Goal: Task Accomplishment & Management: Manage account settings

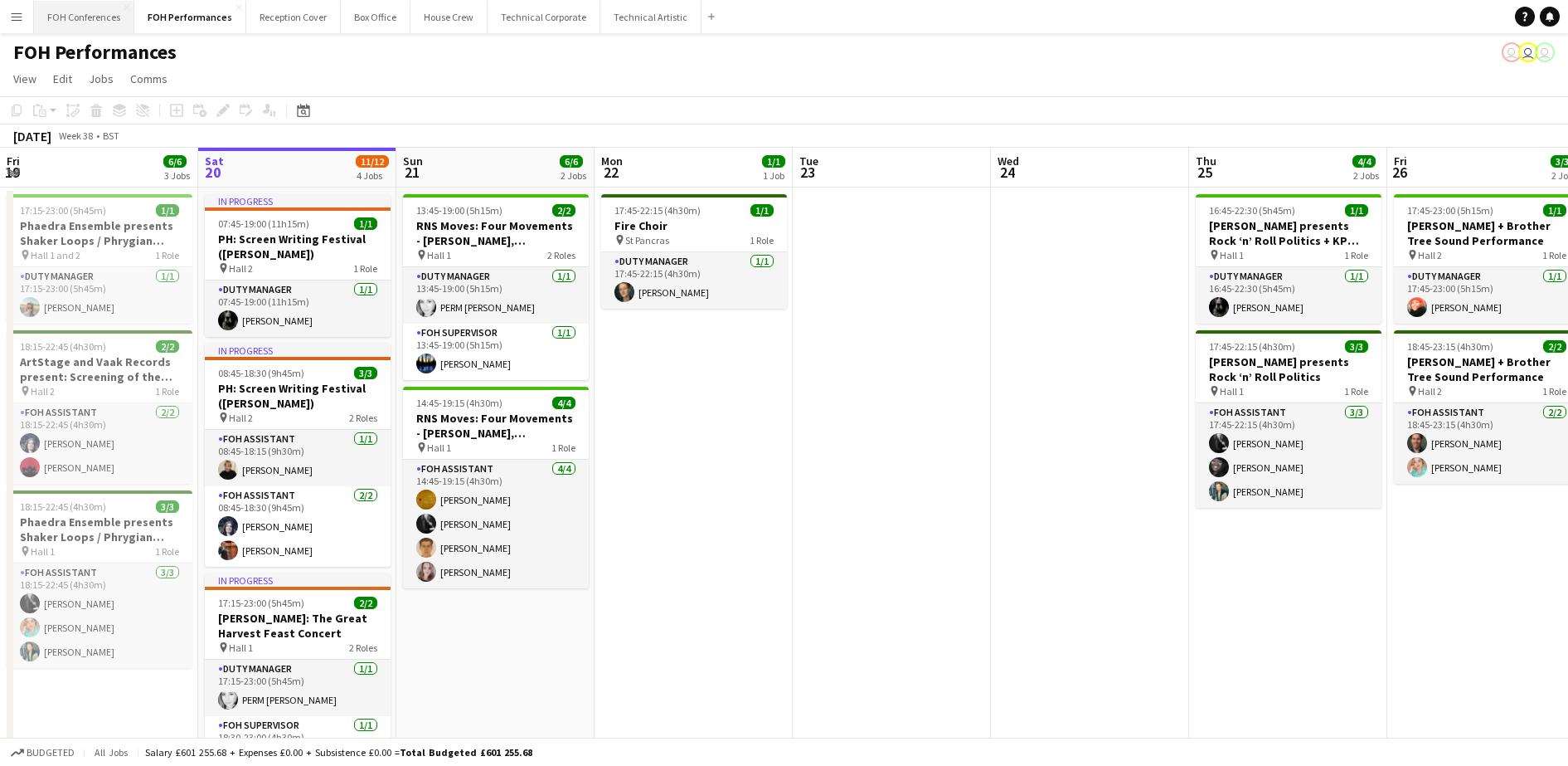
click at [90, 20] on button "FOH Conferences Close" at bounding box center [84, 17] width 101 height 32
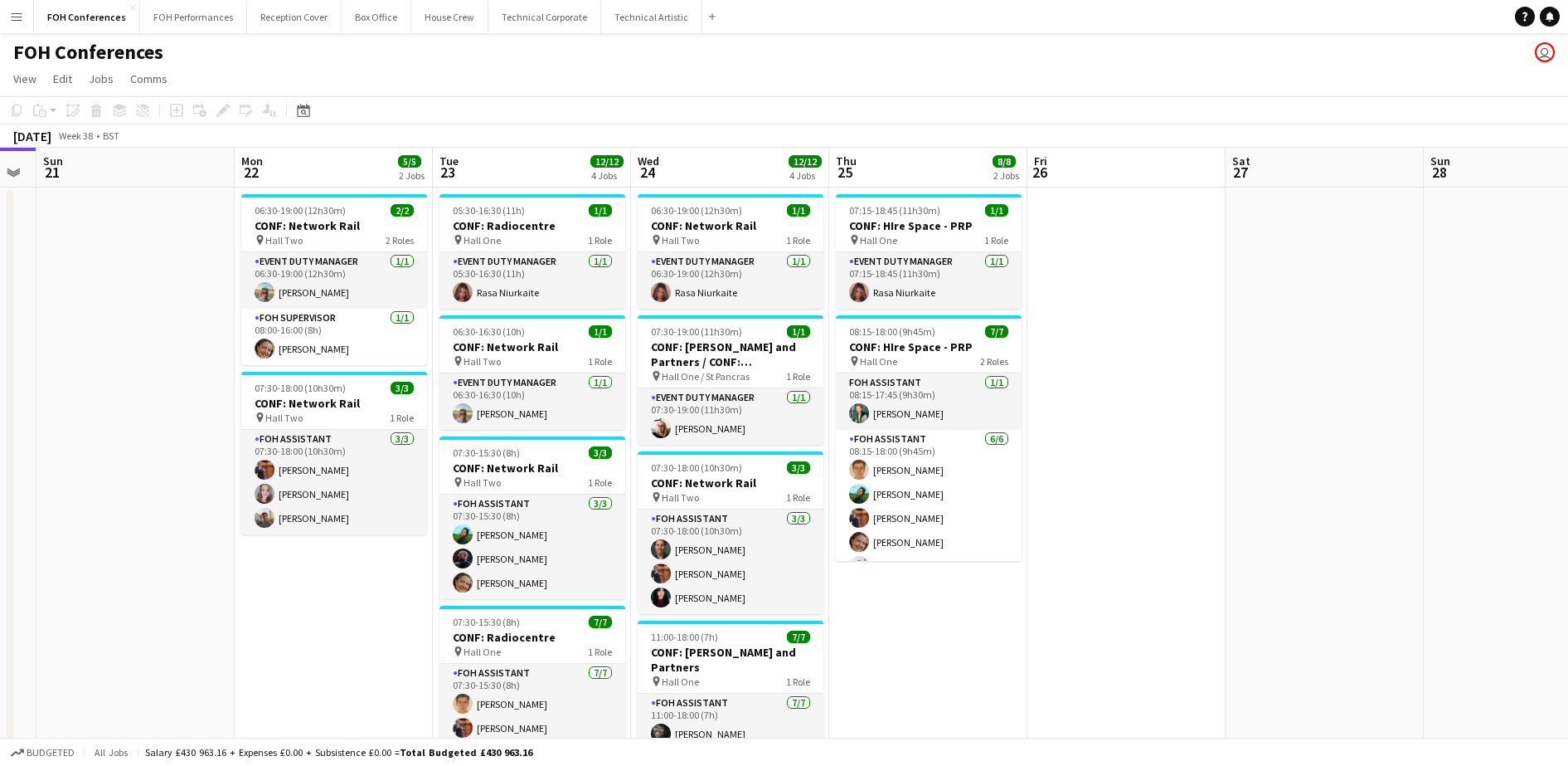
scroll to position [0, 575]
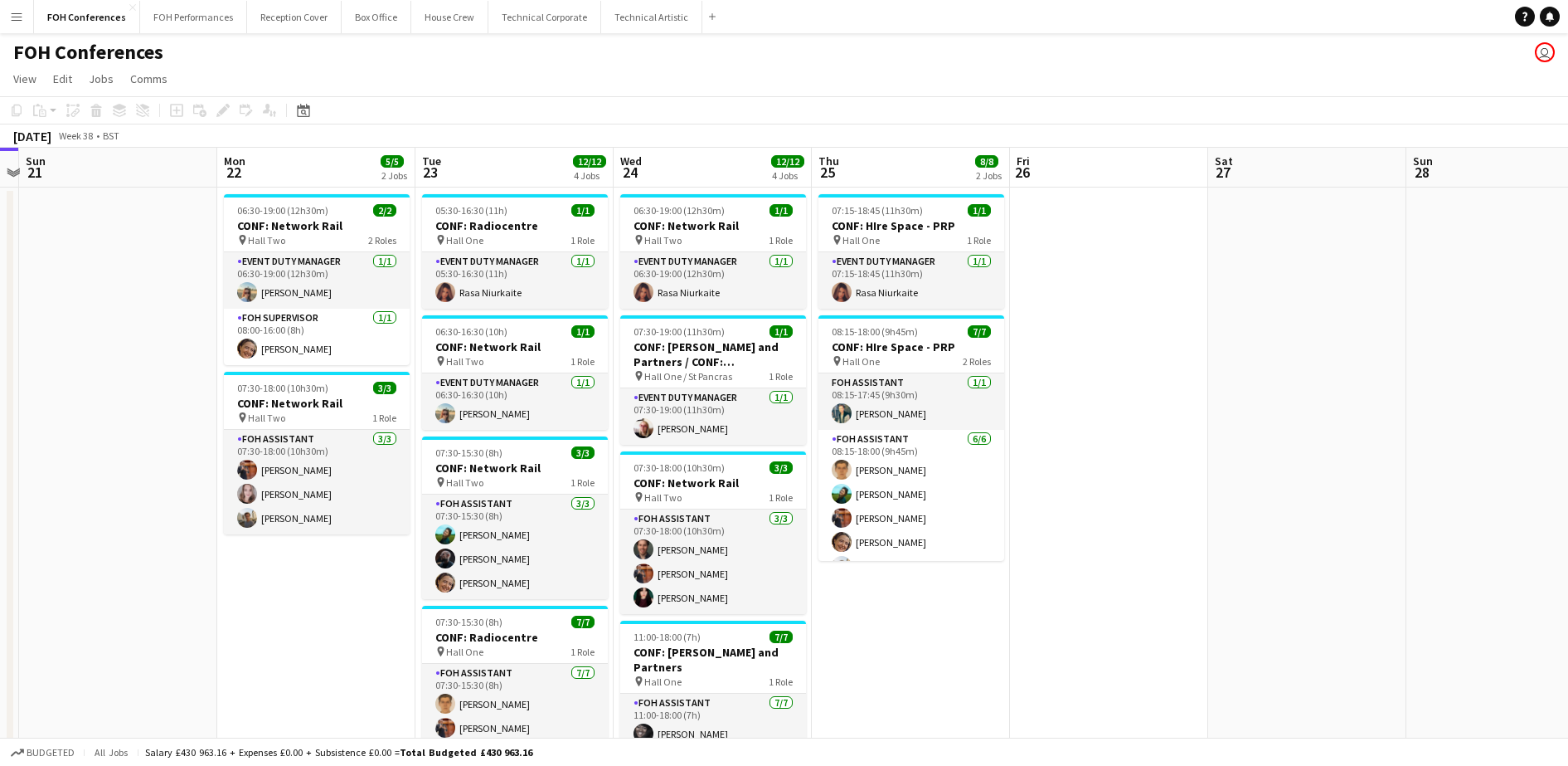
drag, startPoint x: 886, startPoint y: 177, endPoint x: 509, endPoint y: 200, distance: 377.7
click at [509, 200] on app-calendar-viewport "Thu 18 10/12 3 Jobs Fri 19 Sat 20 Sun 21 Mon 22 5/5 2 Jobs Tue 23 12/12 4 Jobs …" at bounding box center [784, 525] width 1568 height 755
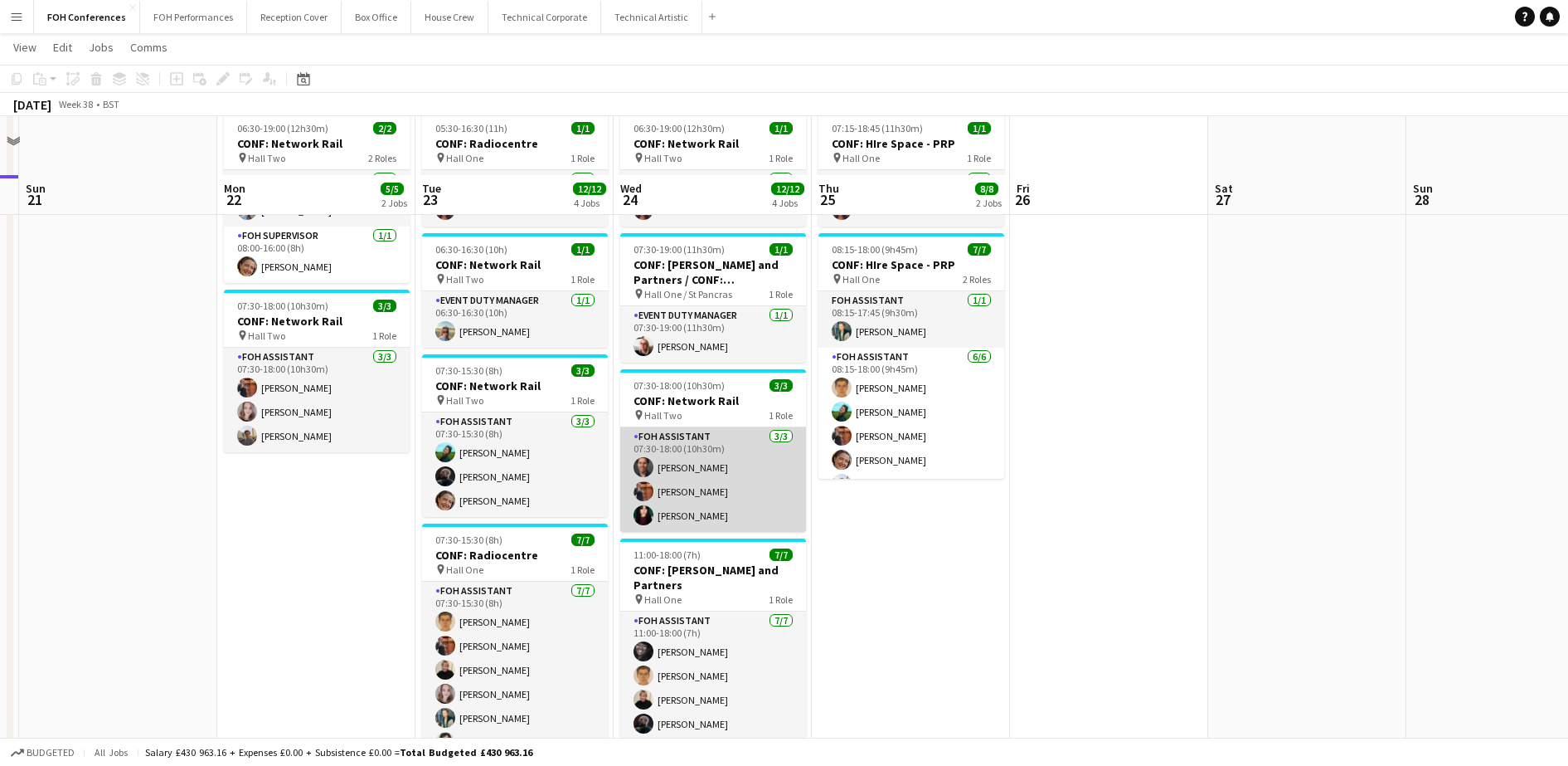
scroll to position [164, 0]
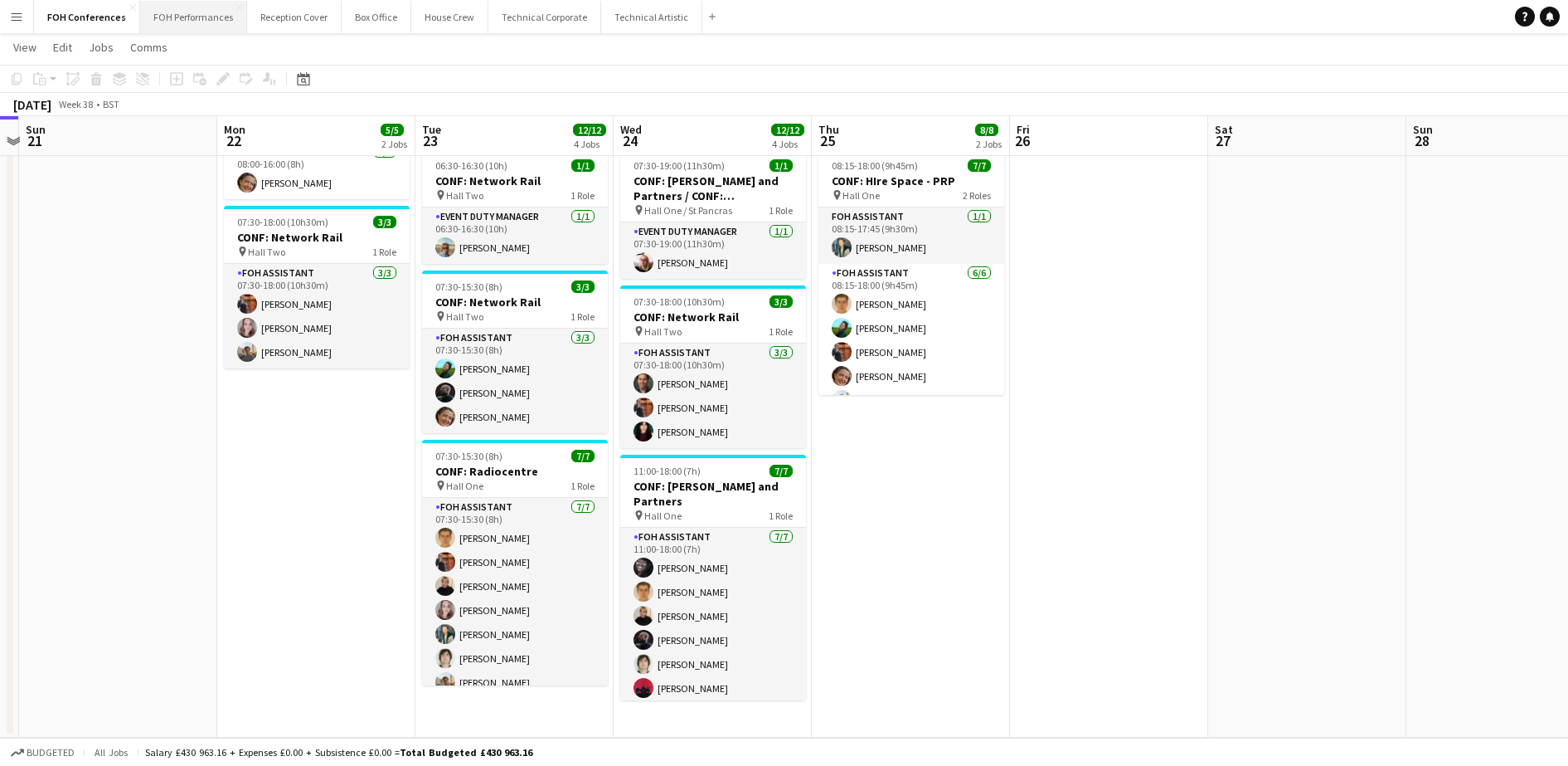
click at [194, 18] on button "FOH Performances Close" at bounding box center [193, 17] width 107 height 32
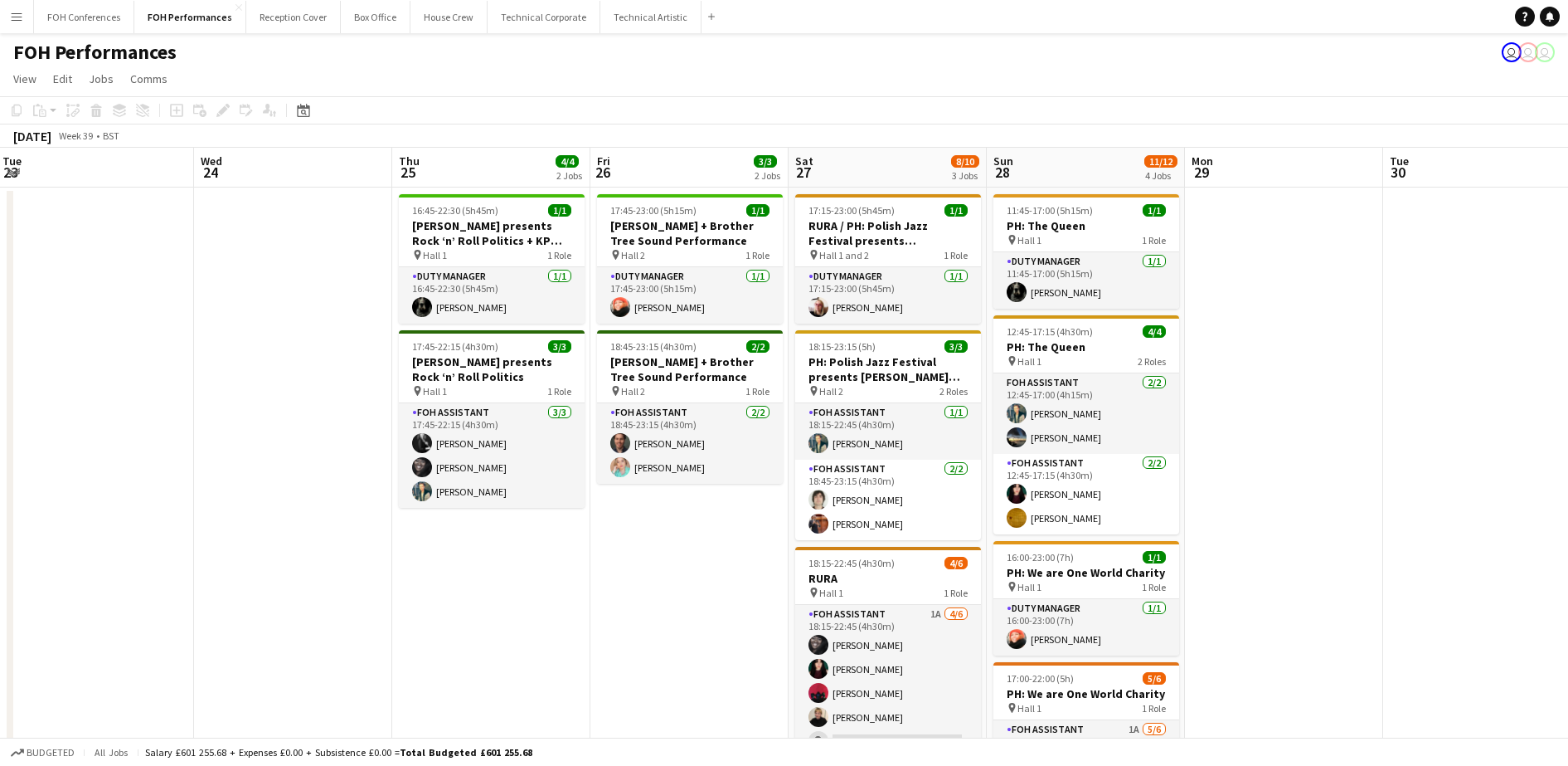
scroll to position [0, 616]
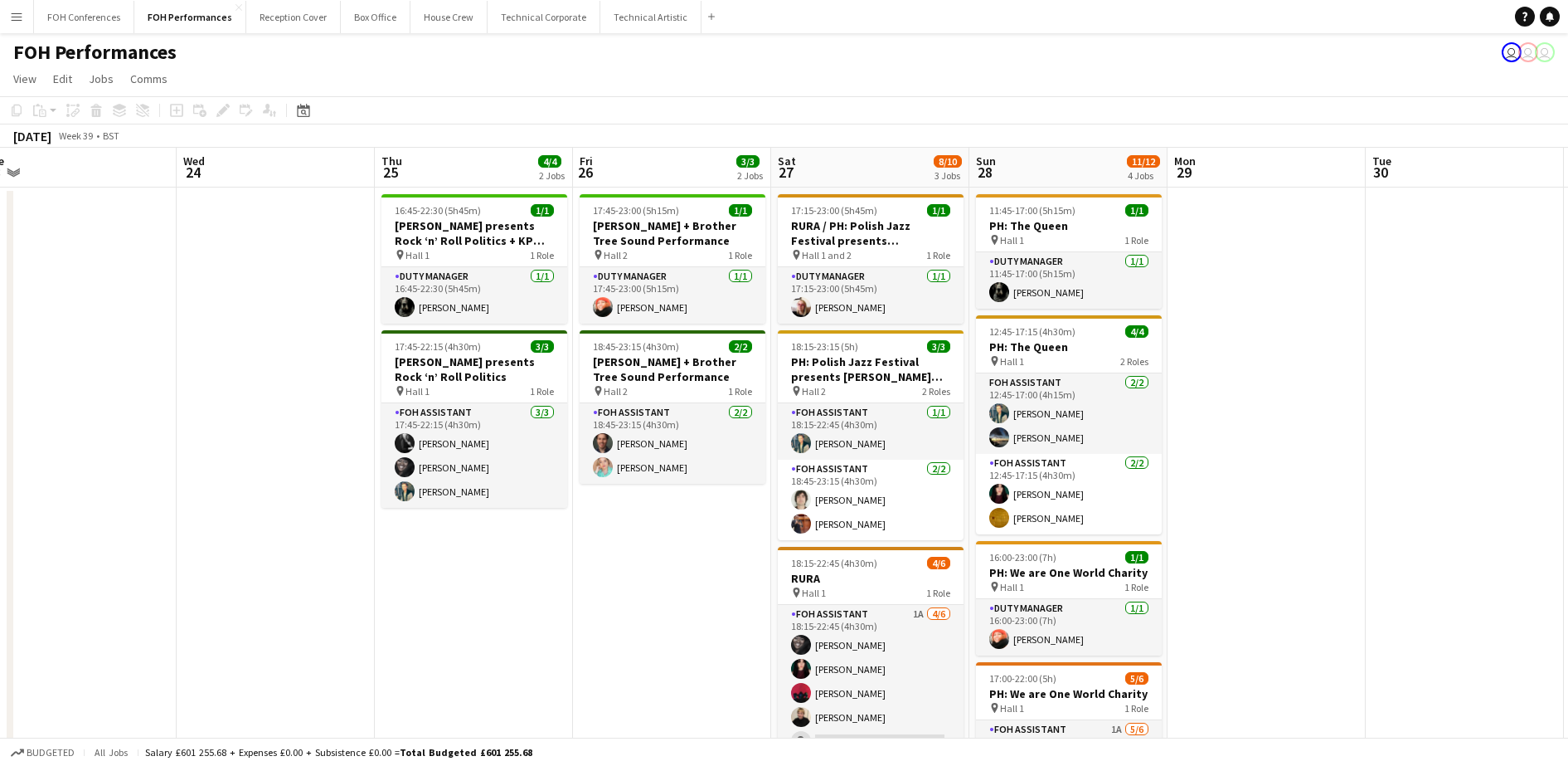
drag, startPoint x: 1466, startPoint y: 172, endPoint x: 651, endPoint y: 195, distance: 815.3
click at [651, 195] on app-calendar-viewport "Sat 20 11/12 4 Jobs Sun 21 6/6 2 Jobs Mon 22 1/1 1 Job Tue 23 Wed 24 Thu 25 4/4…" at bounding box center [784, 605] width 1568 height 914
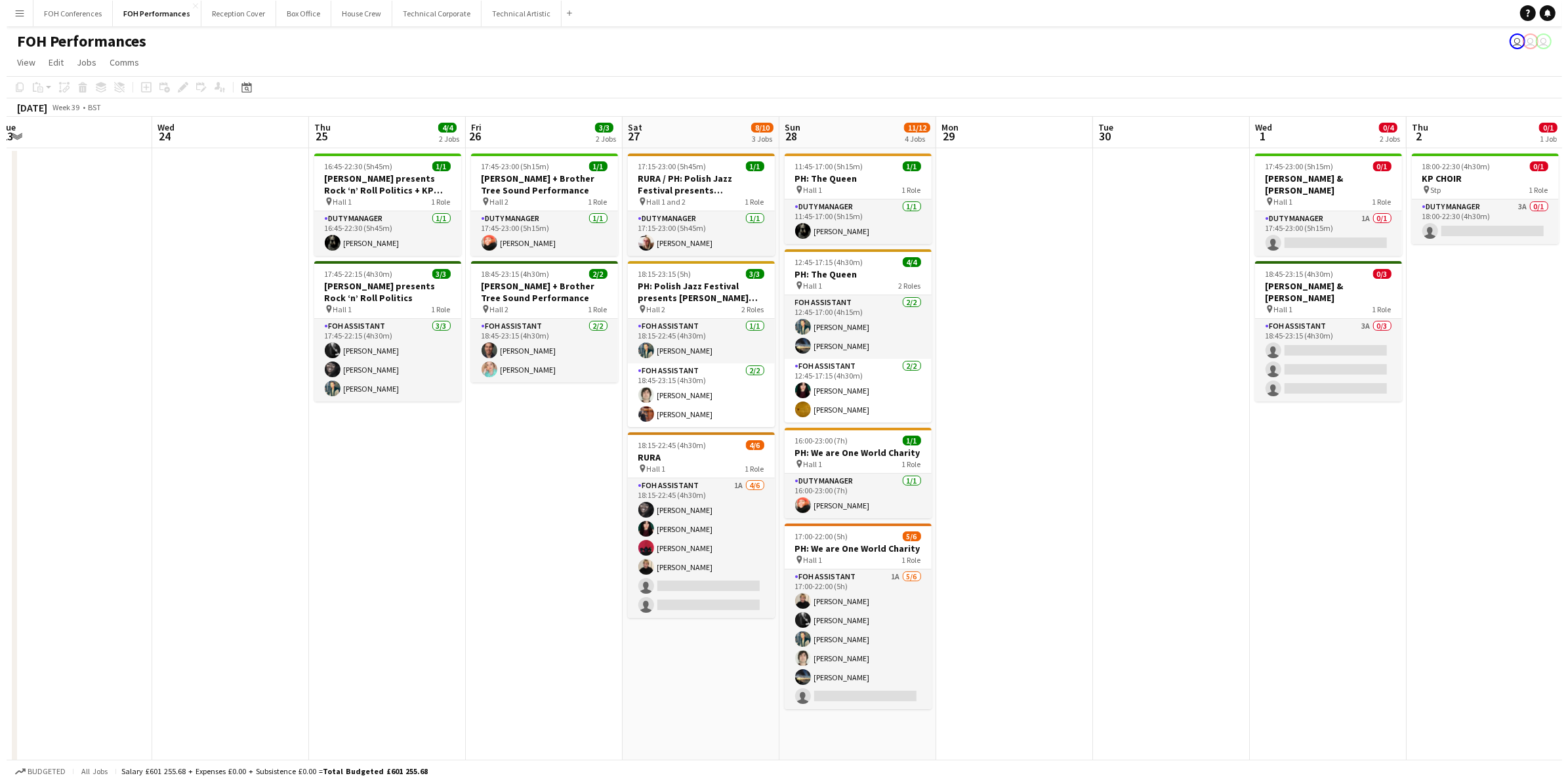
scroll to position [0, 279]
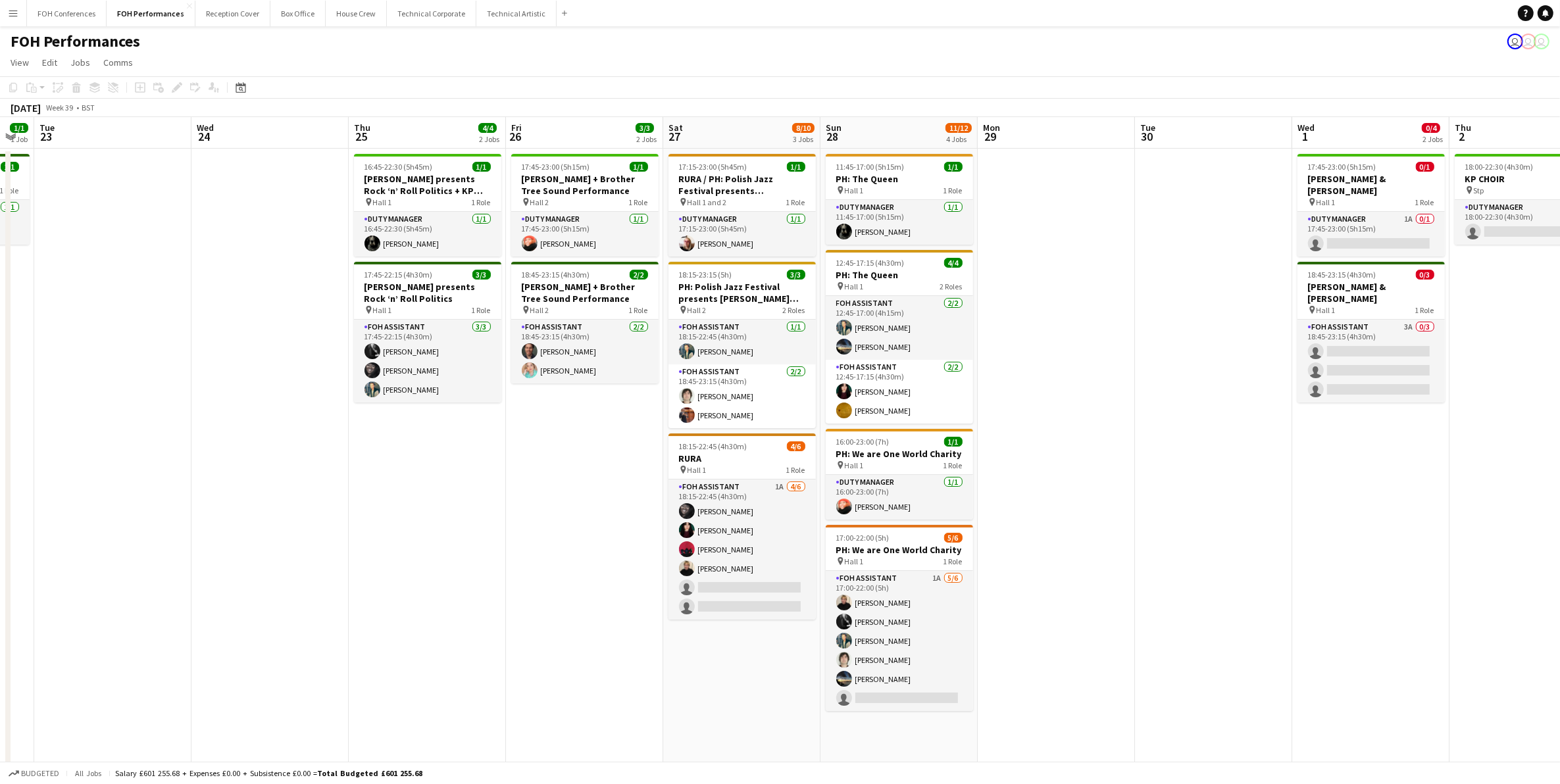
drag, startPoint x: 218, startPoint y: 132, endPoint x: 740, endPoint y: 198, distance: 526.2
click at [740, 198] on app-calendar-viewport "Sun 21 6/6 2 Jobs Mon 22 1/1 1 Job Tue 23 Wed 24 Thu 25 4/4 2 Jobs Fri 26 3/3 2…" at bounding box center [780, 479] width 1560 height 724
click at [57, 18] on button "FOH Conferences Close" at bounding box center [67, 13] width 80 height 26
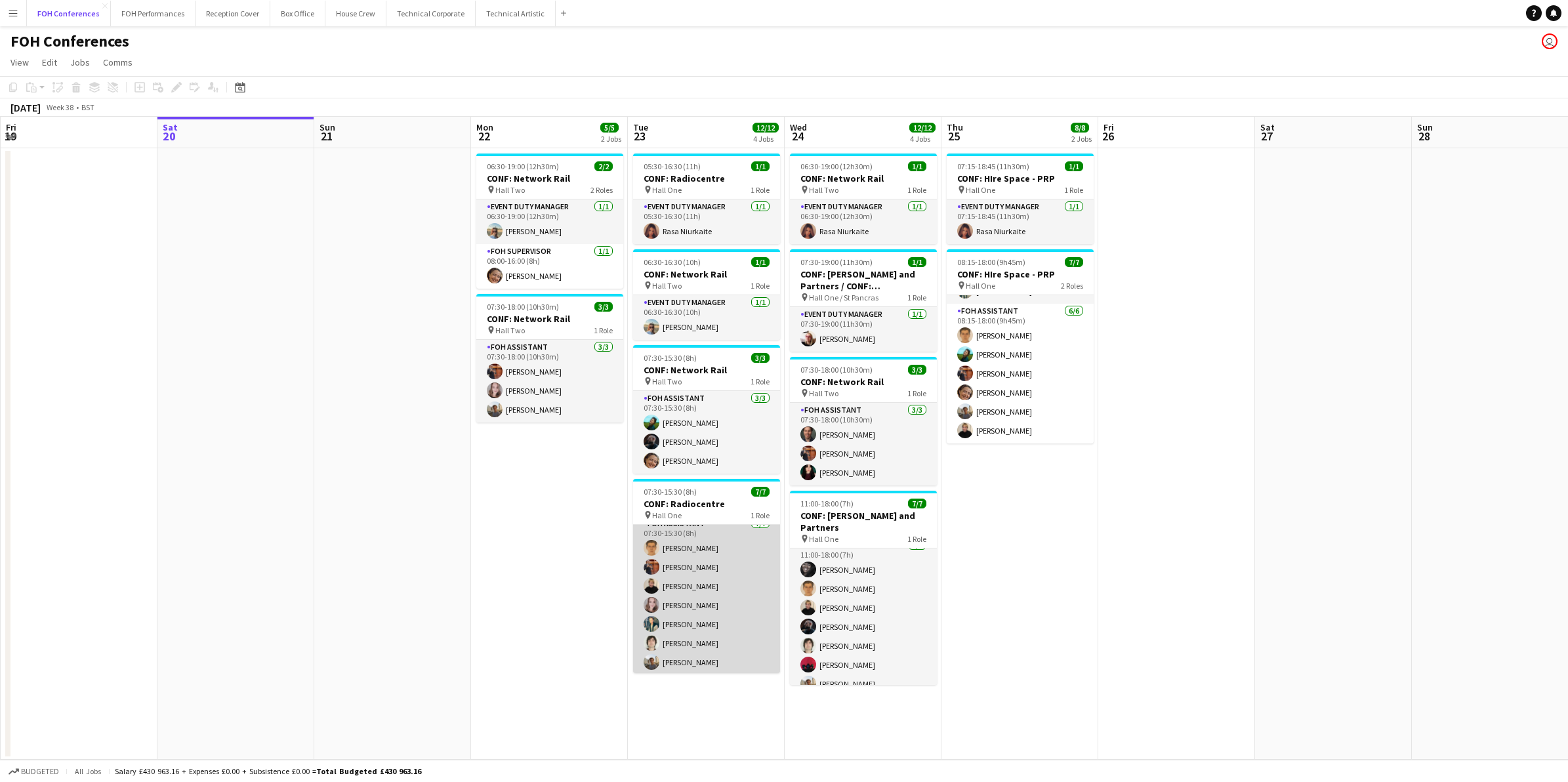
scroll to position [11, 0]
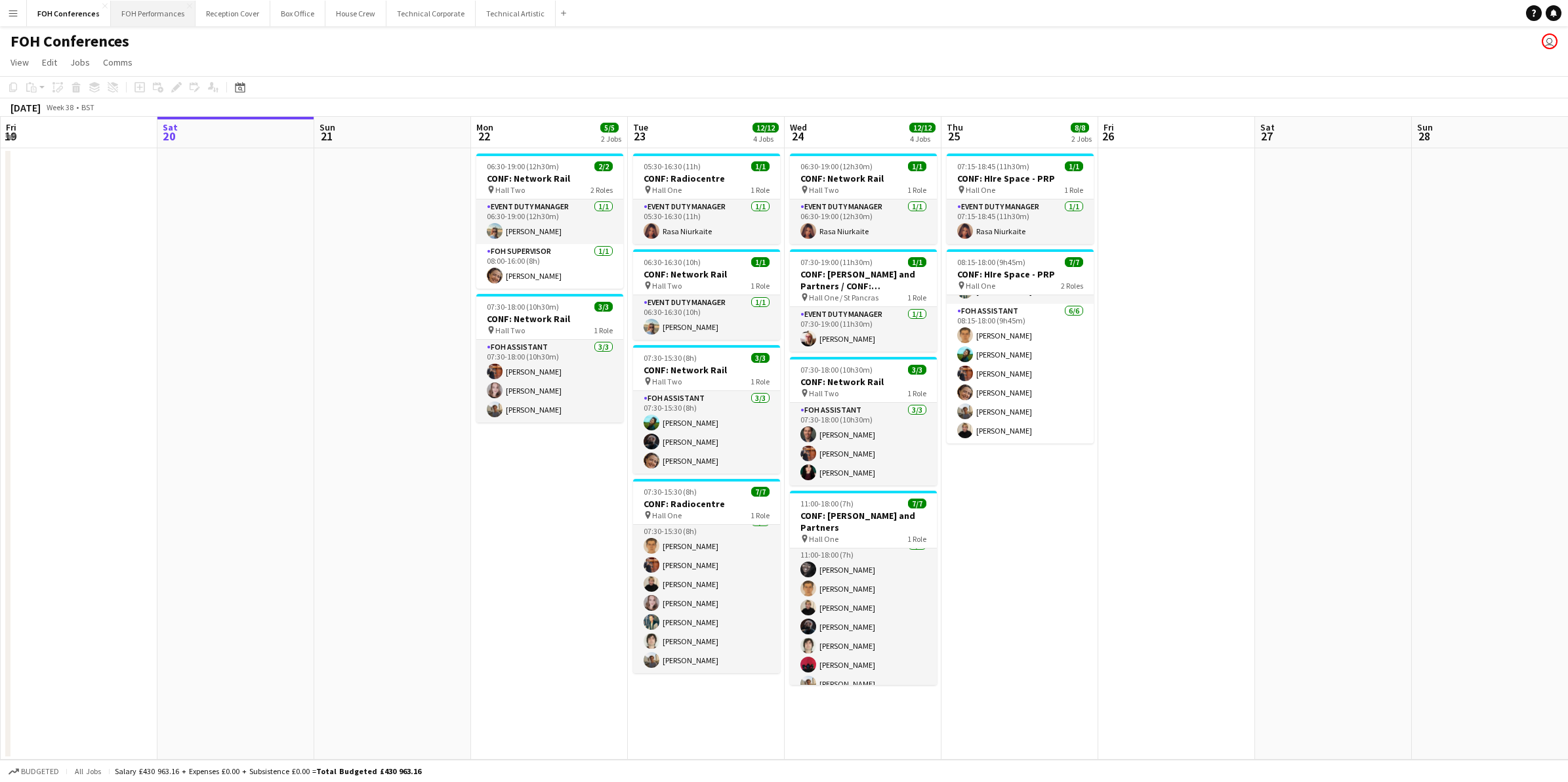
click at [123, 20] on button "FOH Performances Close" at bounding box center [152, 13] width 84 height 26
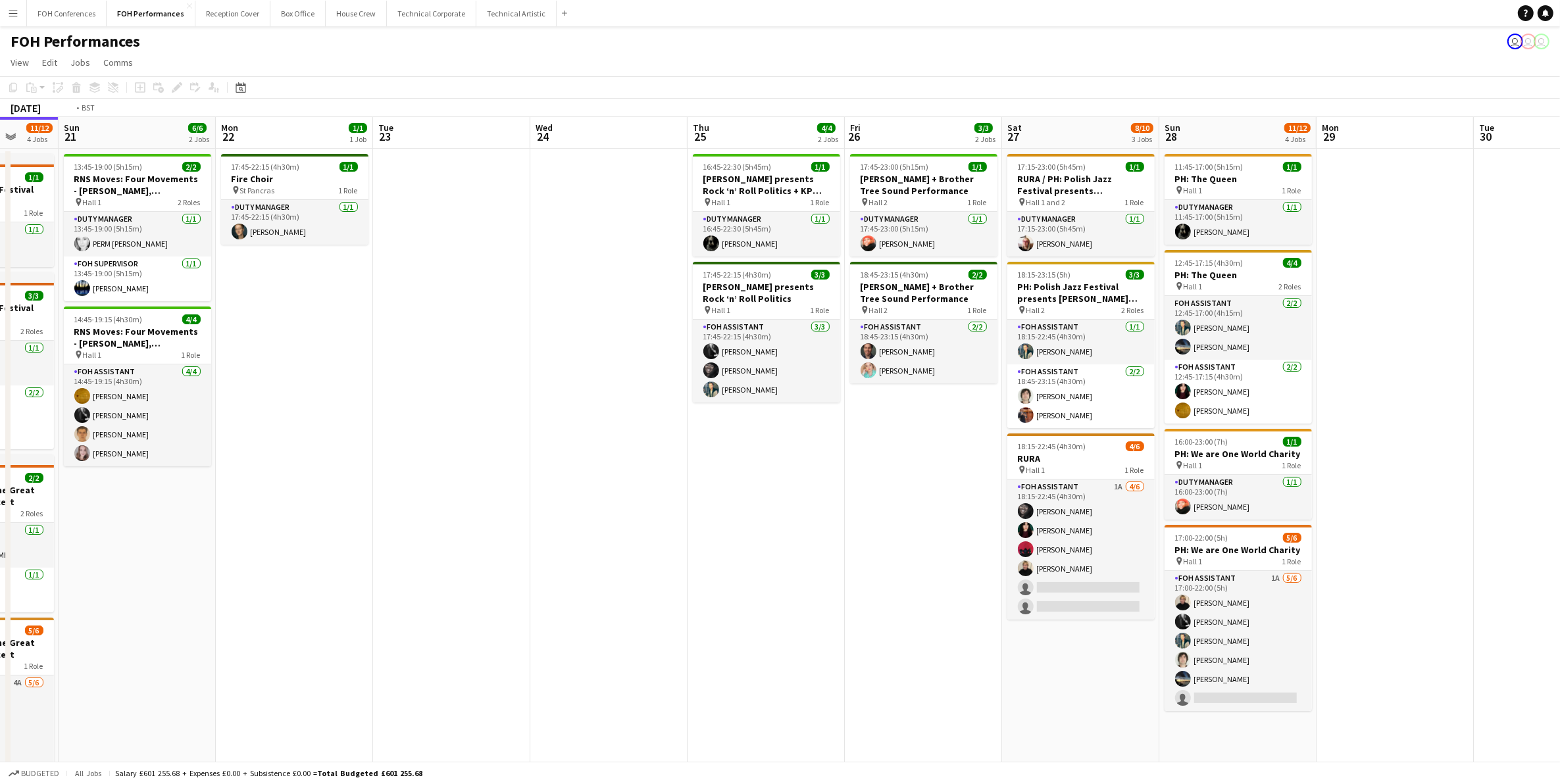
scroll to position [0, 521]
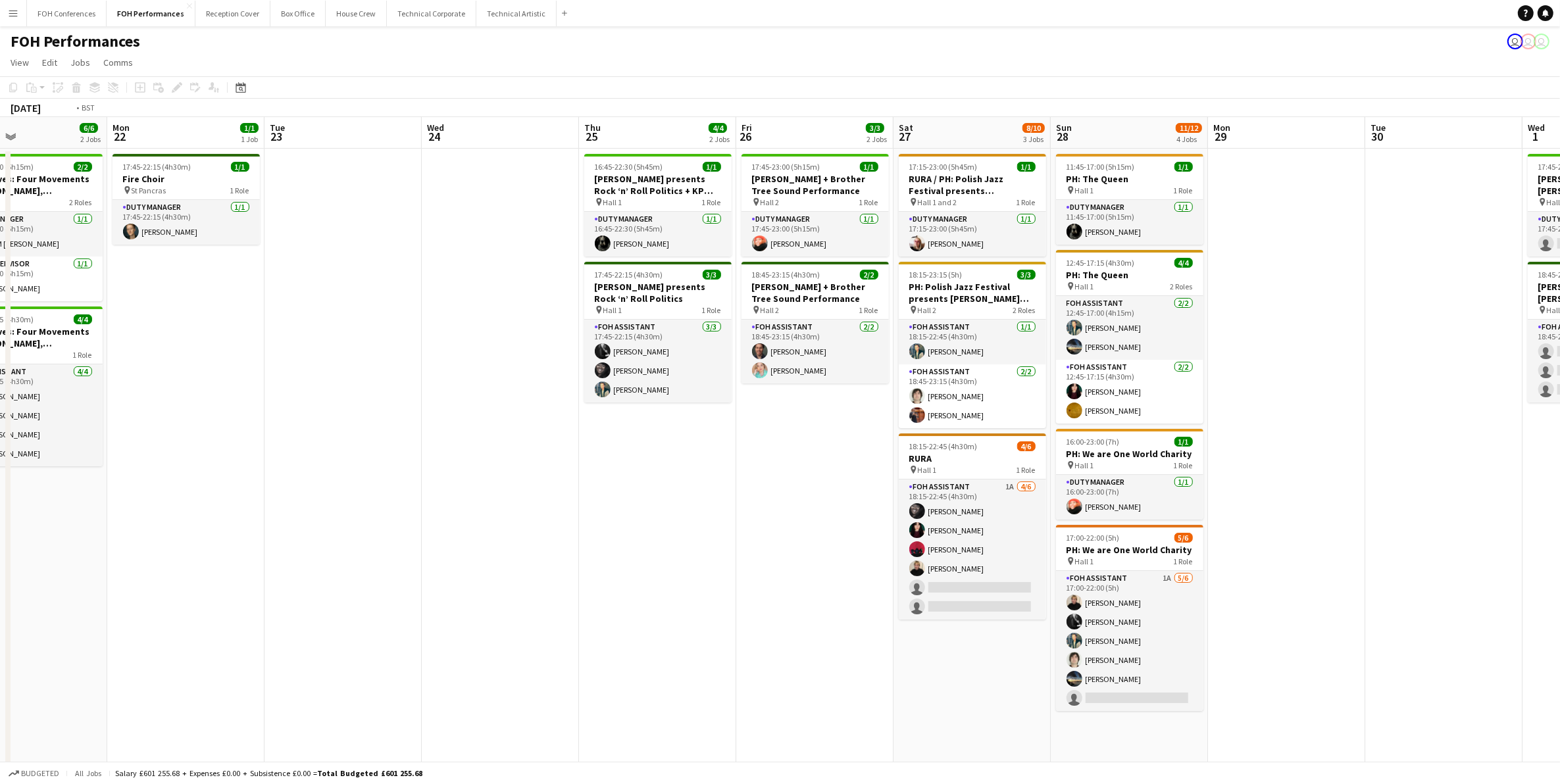
drag, startPoint x: 1213, startPoint y: 142, endPoint x: 691, endPoint y: 171, distance: 522.8
click at [691, 171] on app-calendar-viewport "Thu 18 8/8 4 Jobs Fri 19 6/6 3 Jobs Sat 20 11/12 4 Jobs Sun 21 6/6 2 Jobs Mon 2…" at bounding box center [780, 479] width 1560 height 724
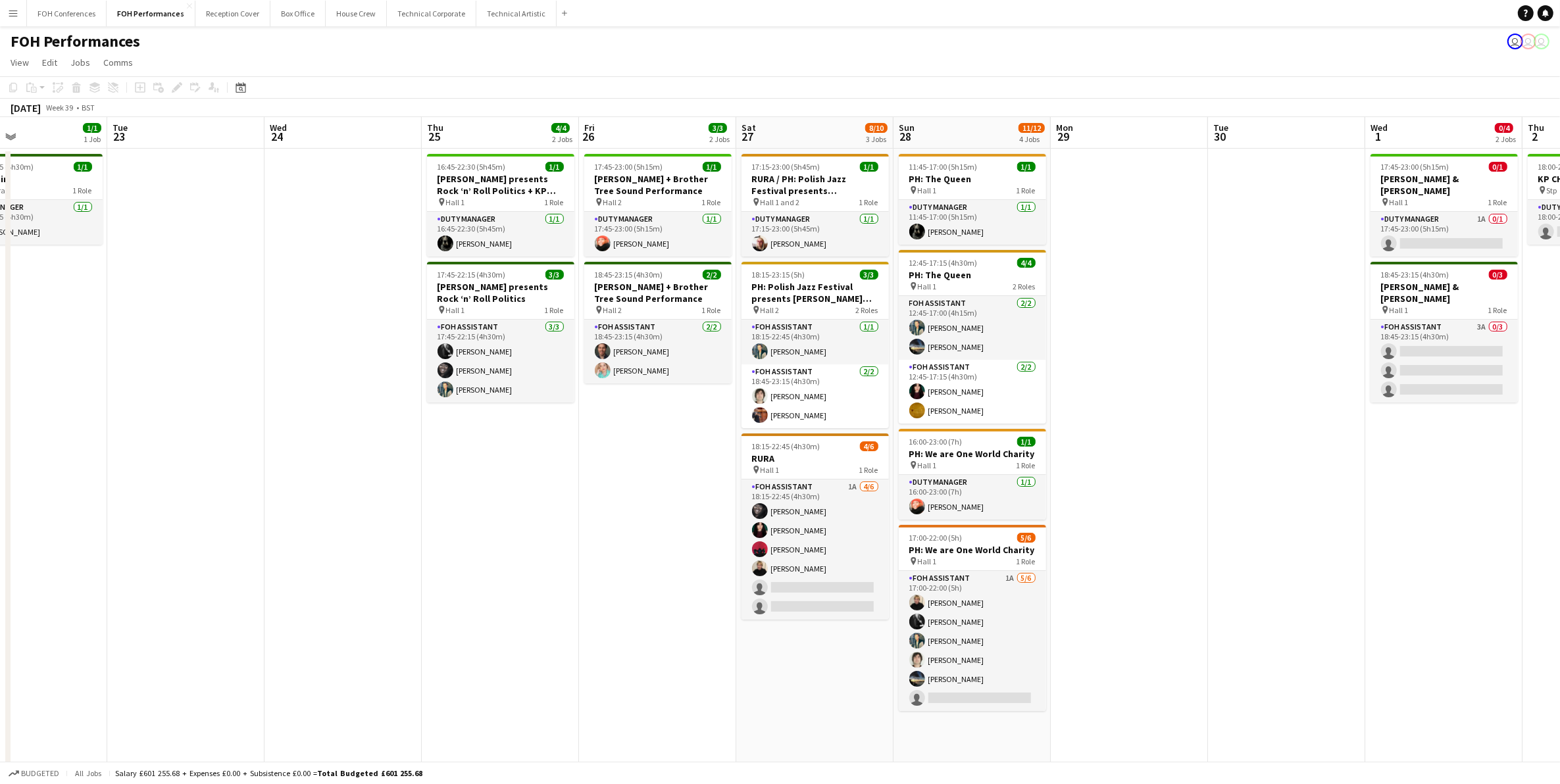
click at [195, 56] on app-page-menu "View Day view expanded Day view collapsed Month view Date picker Jump to today …" at bounding box center [780, 64] width 1560 height 25
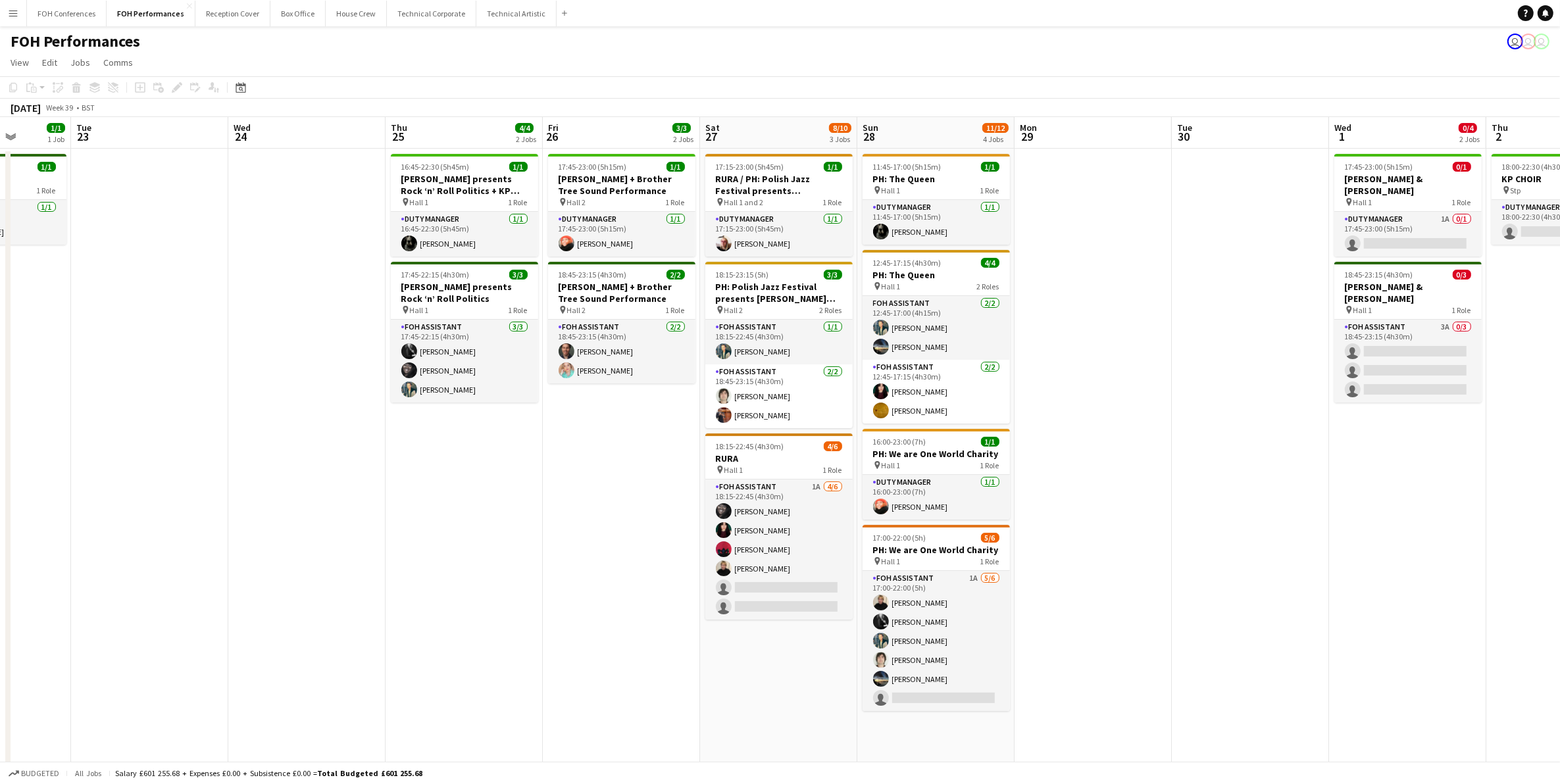
scroll to position [0, 275]
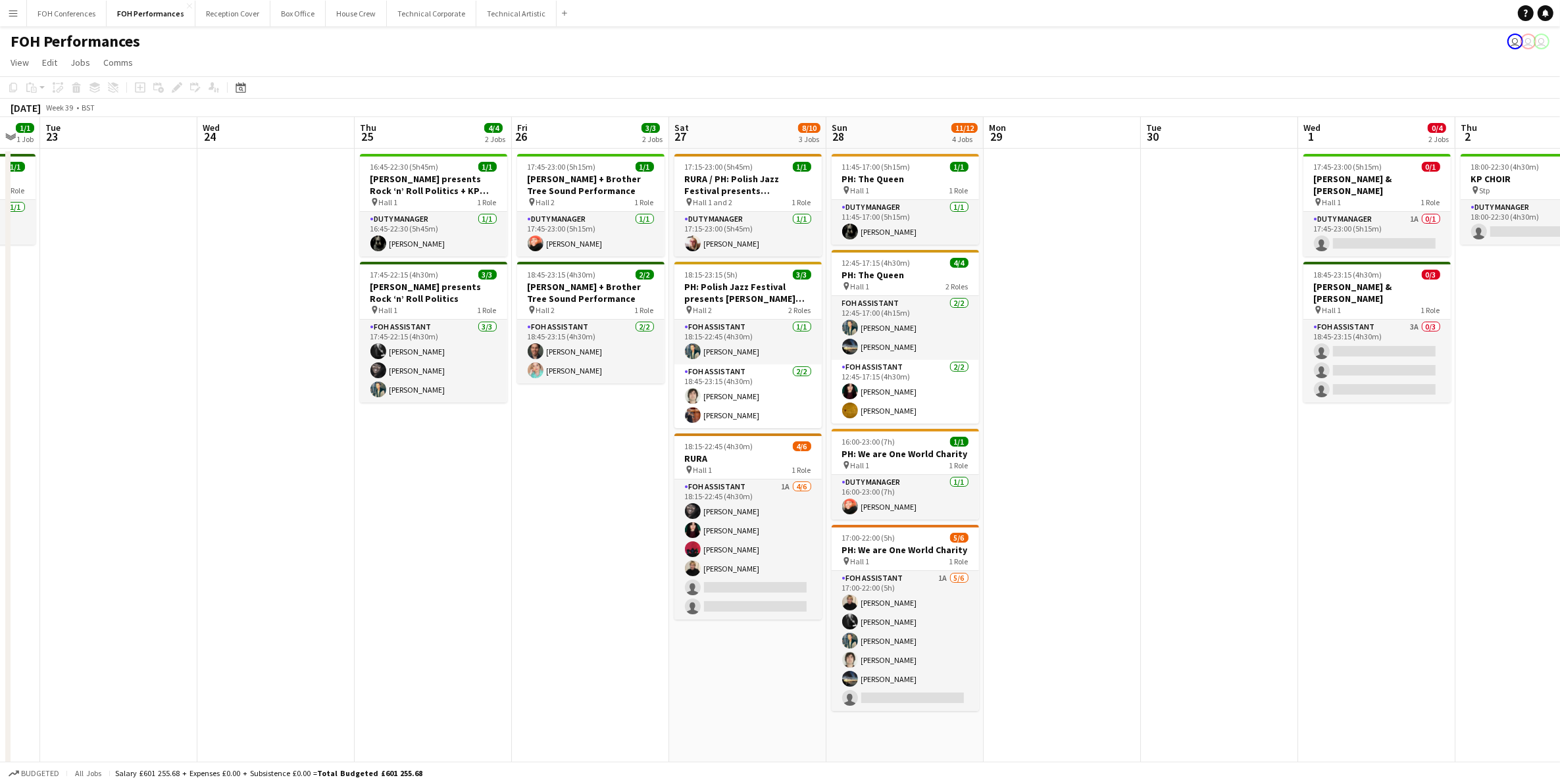
drag, startPoint x: 1378, startPoint y: 136, endPoint x: 1311, endPoint y: 120, distance: 68.9
click at [1244, 120] on app-calendar-viewport "Sun 21 6/6 2 Jobs Mon 22 1/1 1 Job Tue 23 Wed 24 Thu 25 4/4 2 Jobs Fri 26 3/3 2…" at bounding box center [780, 479] width 1560 height 724
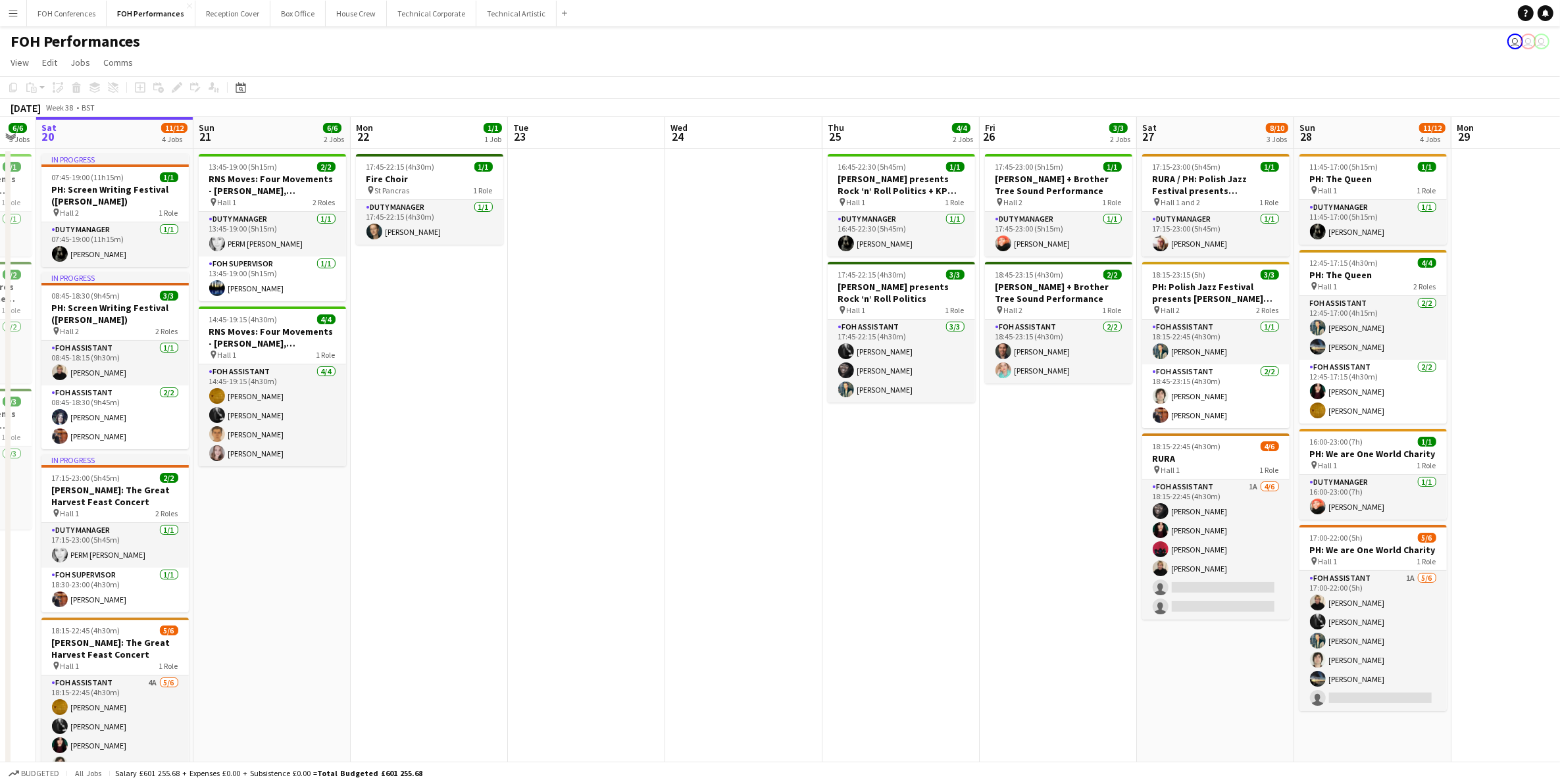
scroll to position [0, 448]
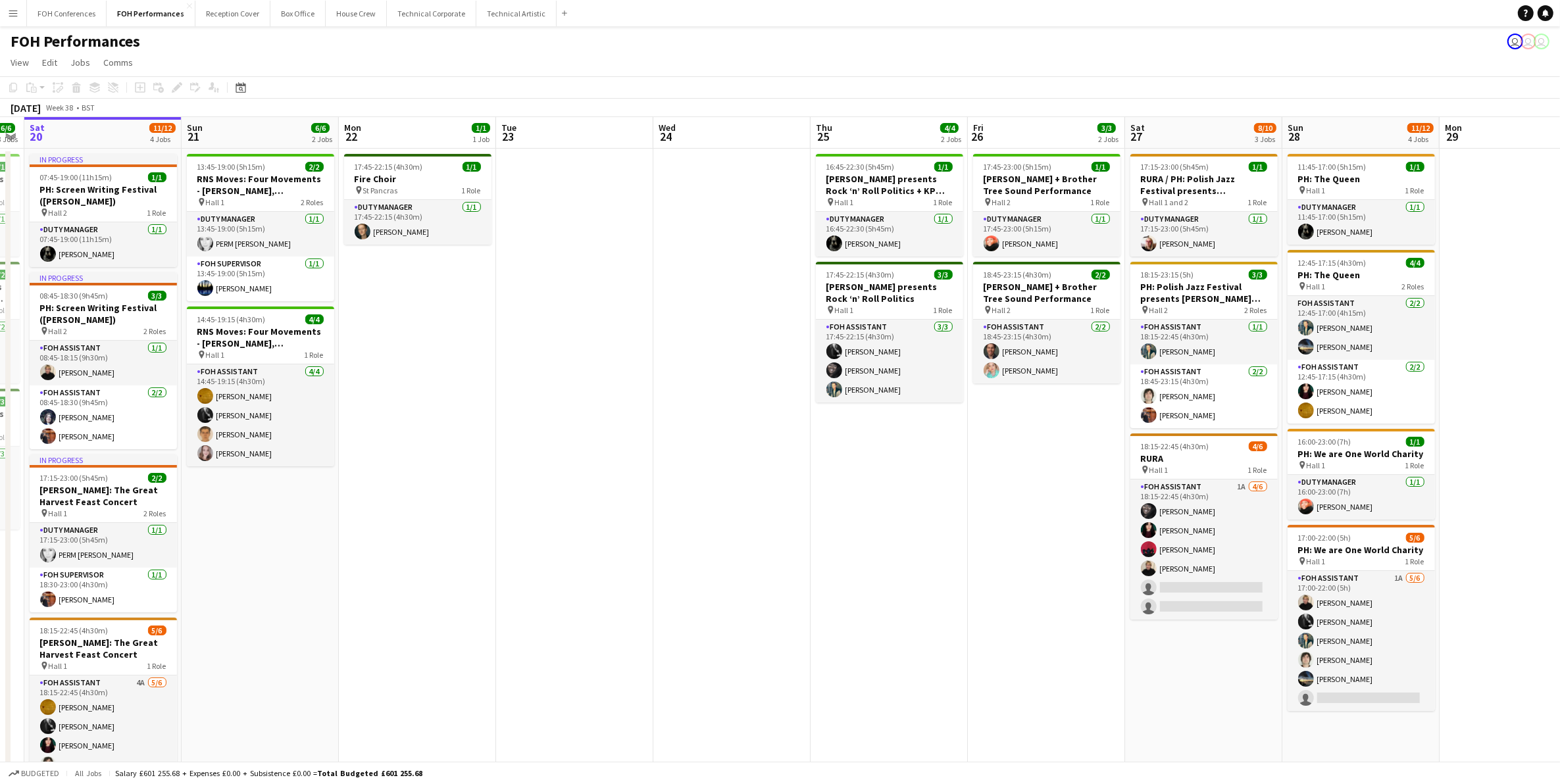
drag, startPoint x: 349, startPoint y: 140, endPoint x: 727, endPoint y: 157, distance: 378.4
click at [727, 157] on app-calendar-viewport "Wed 17 Thu 18 8/8 4 Jobs Fri 19 6/6 3 Jobs Sat 20 11/12 4 Jobs Sun 21 6/6 2 Job…" at bounding box center [780, 479] width 1560 height 724
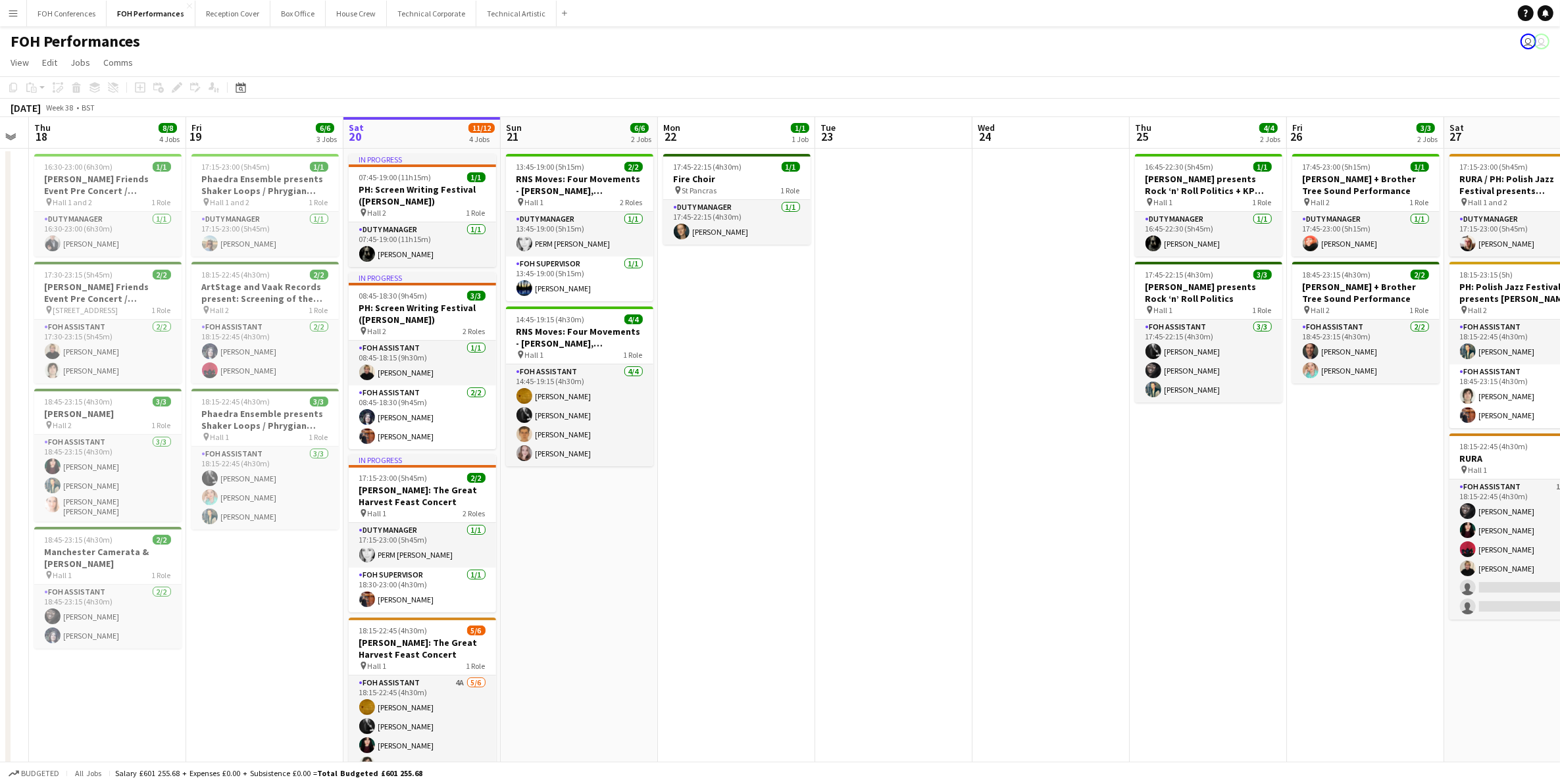
scroll to position [0, 414]
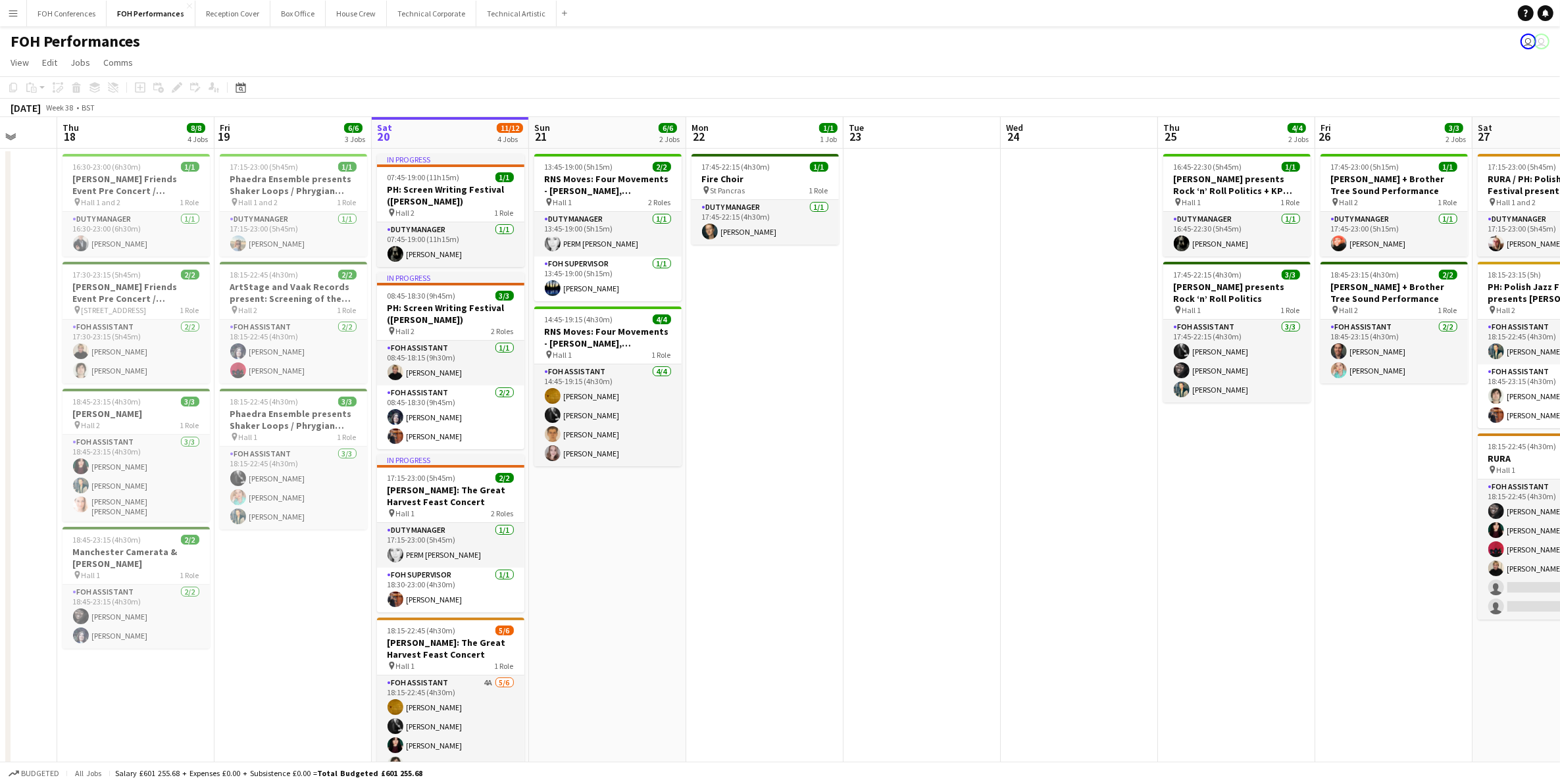
drag, startPoint x: 268, startPoint y: 125, endPoint x: 615, endPoint y: 136, distance: 347.2
click at [615, 136] on app-calendar-viewport "Mon 15 Tue 16 Wed 17 Thu 18 8/8 4 Jobs Fri 19 6/6 3 Jobs Sat 20 11/12 4 Jobs Su…" at bounding box center [780, 479] width 1560 height 724
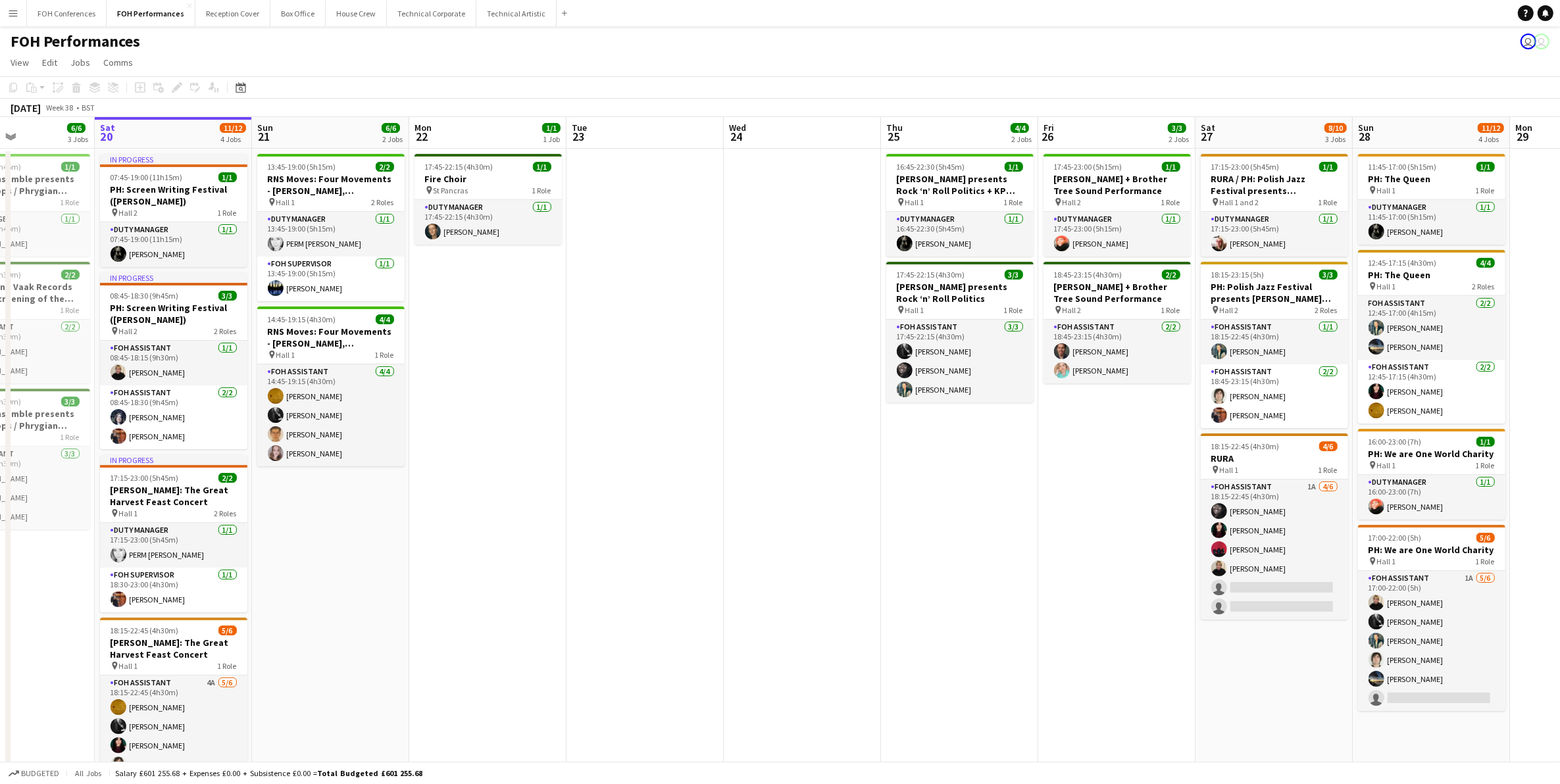
drag, startPoint x: 327, startPoint y: 127, endPoint x: 47, endPoint y: 138, distance: 280.2
click at [47, 138] on app-calendar-viewport "Tue 16 Wed 17 Thu 18 8/8 4 Jobs Fri 19 6/6 3 Jobs Sat 20 11/12 4 Jobs Sun 21 6/…" at bounding box center [780, 479] width 1560 height 724
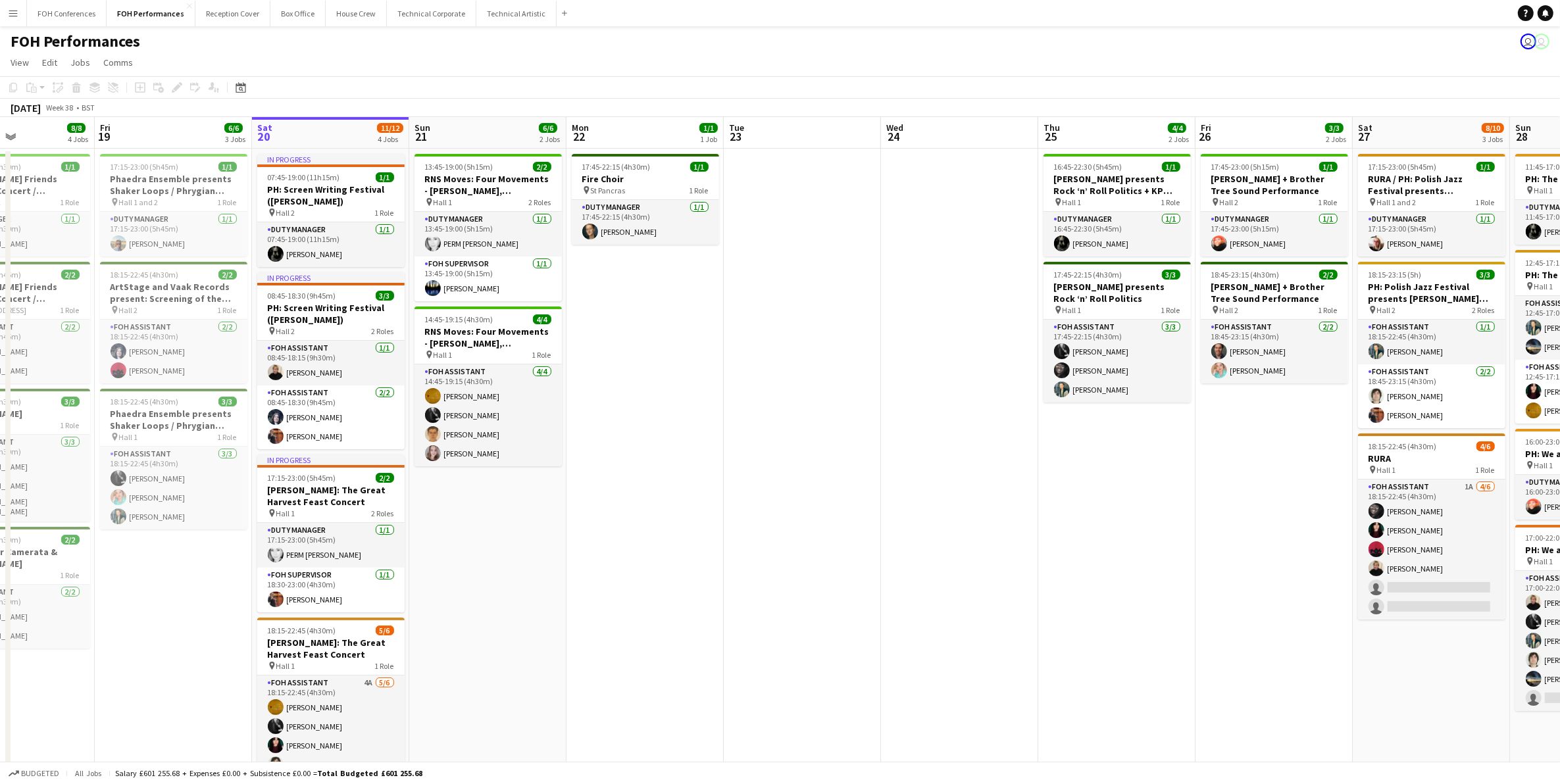
scroll to position [0, 380]
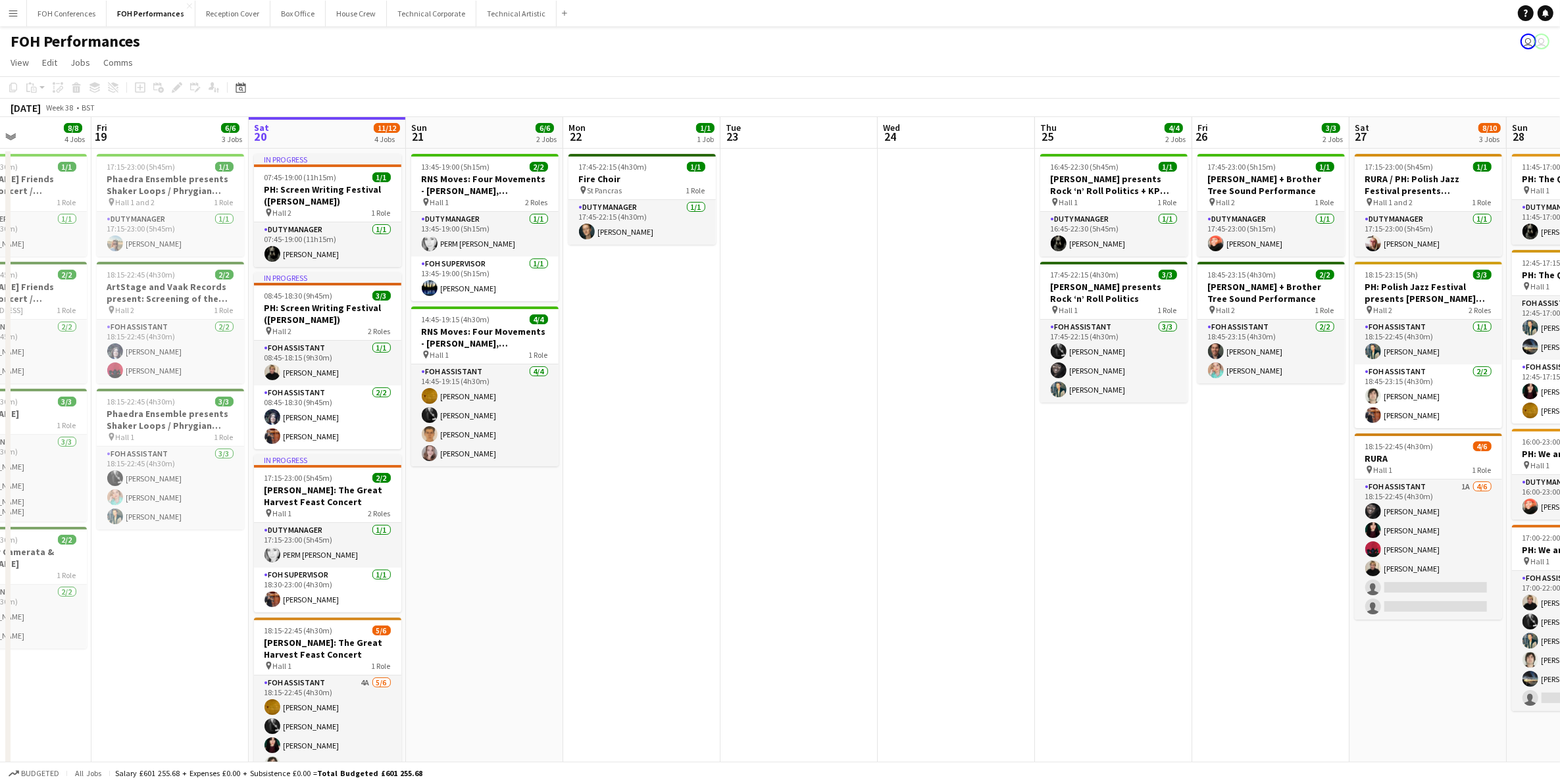
drag, startPoint x: 155, startPoint y: 143, endPoint x: 311, endPoint y: 140, distance: 156.0
click at [311, 140] on app-calendar-viewport "Tue 16 Wed 17 Thu 18 8/8 4 Jobs Fri 19 6/6 3 Jobs Sat 20 11/12 4 Jobs Sun 21 6/…" at bounding box center [780, 479] width 1560 height 724
click at [443, 437] on app-card-role "FOH Assistant 4/4 14:45-19:15 (4h30m) Ike Egbetola Catriona Lockhart William Wa…" at bounding box center [485, 415] width 147 height 102
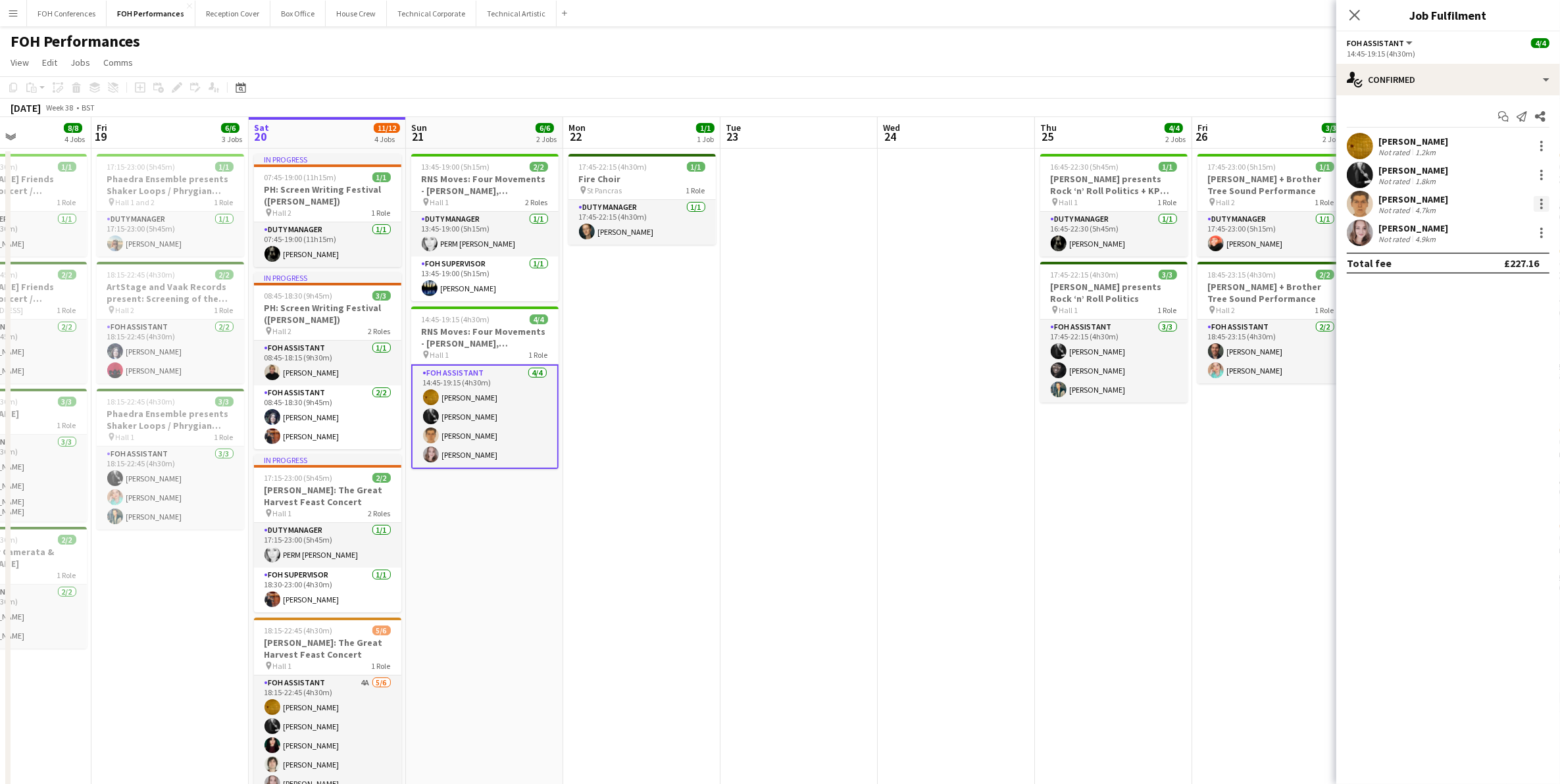
click at [1244, 201] on div at bounding box center [1541, 204] width 16 height 16
click at [1244, 349] on span "Remove" at bounding box center [1498, 354] width 81 height 12
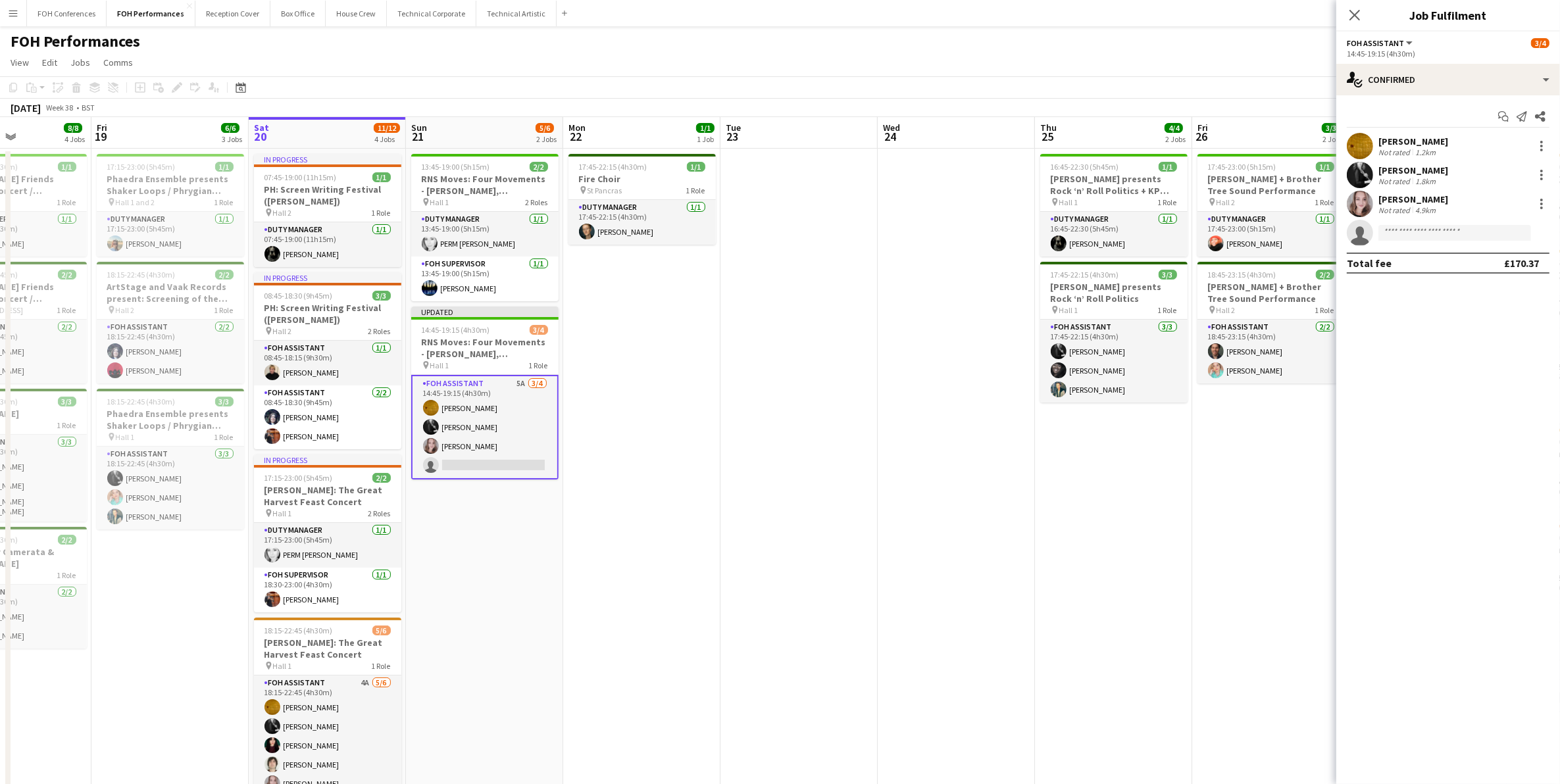
click at [1244, 57] on app-page-menu "View Day view expanded Day view collapsed Month view Date picker Jump to today …" at bounding box center [780, 64] width 1560 height 25
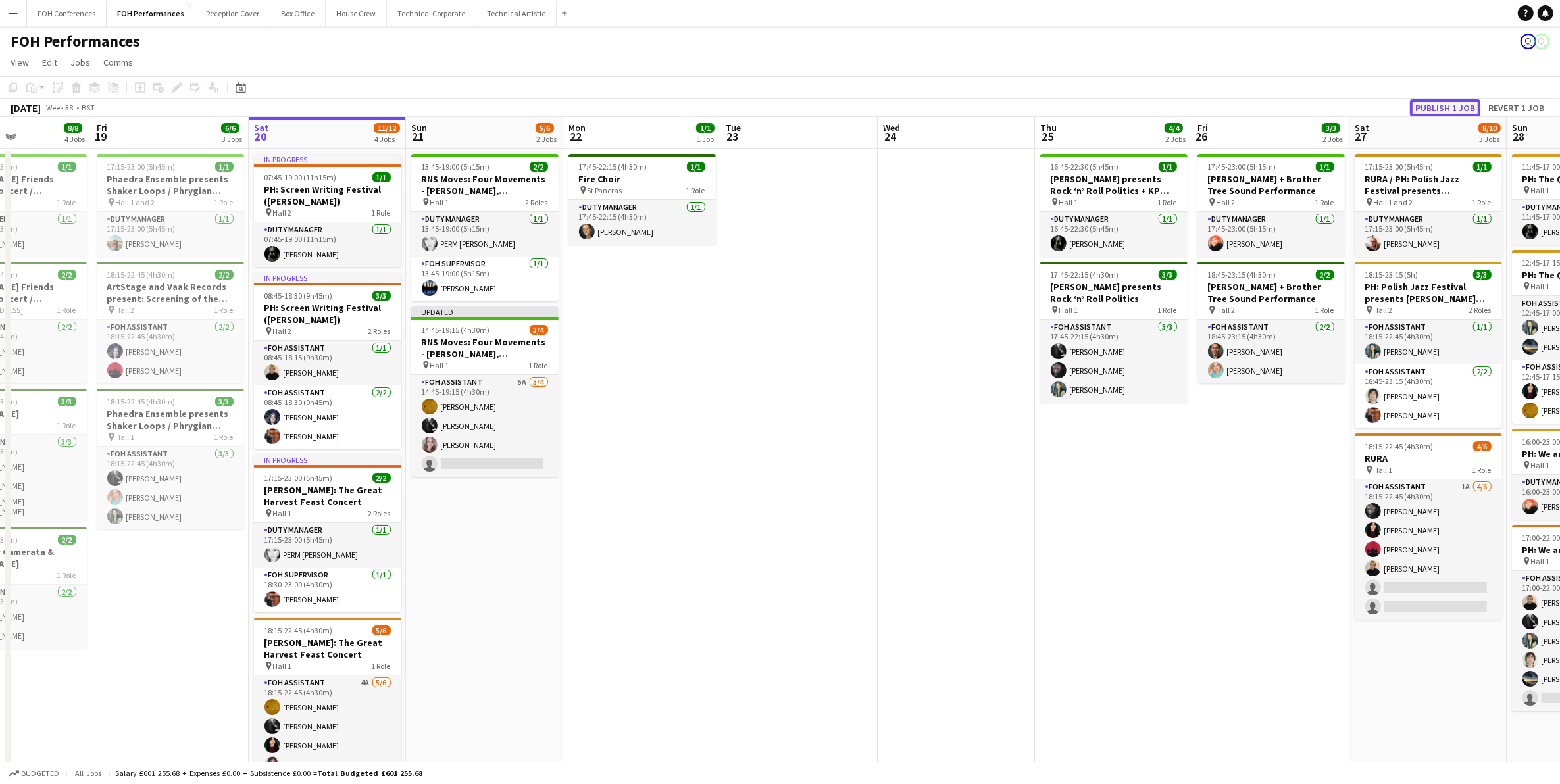
click at [1244, 112] on button "Publish 1 job" at bounding box center [1444, 108] width 71 height 17
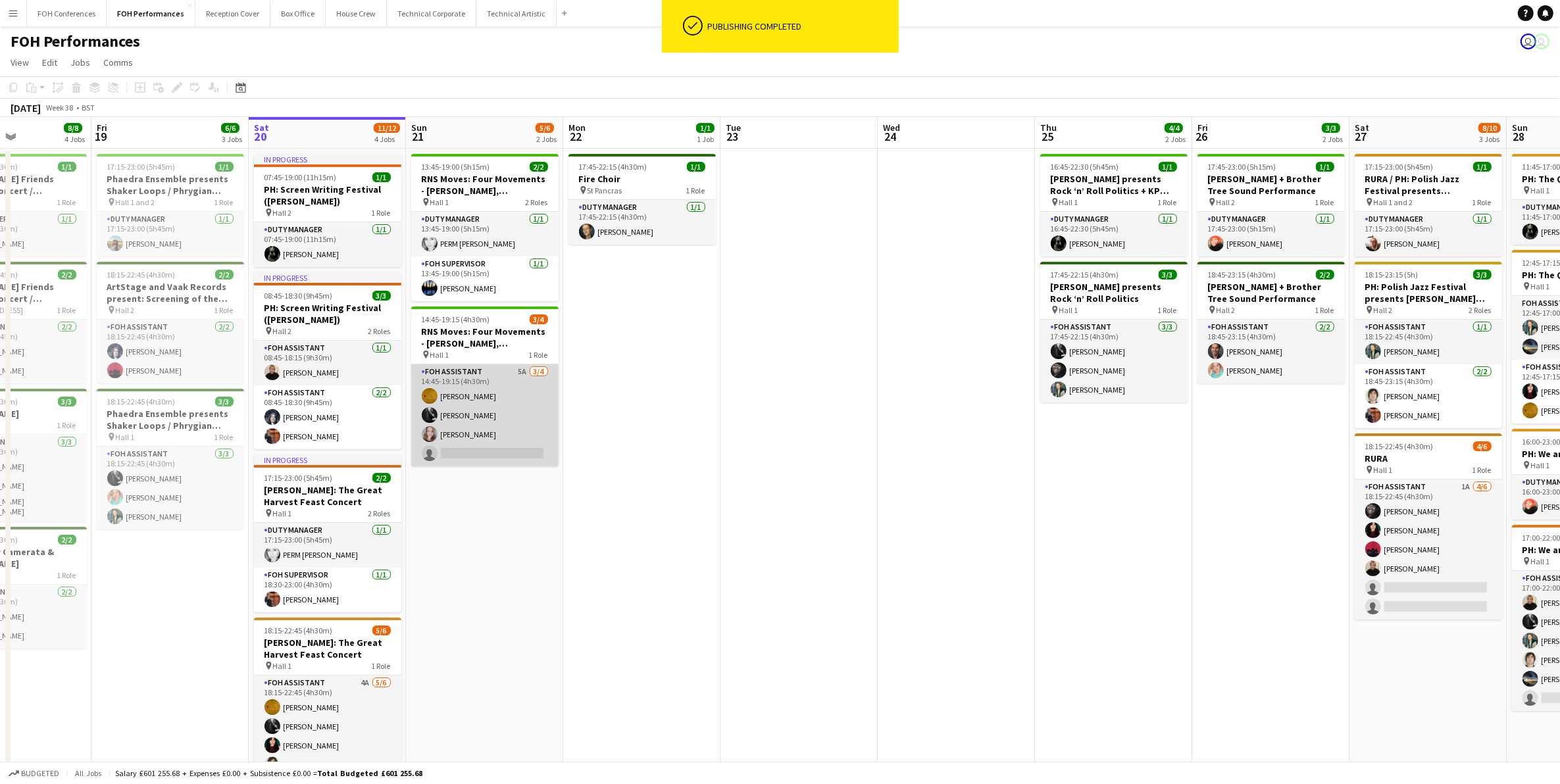
click at [459, 455] on app-card-role "FOH Assistant 5A 3/4 14:45-19:15 (4h30m) Ike Egbetola Catriona Lockhart Magdale…" at bounding box center [485, 415] width 147 height 102
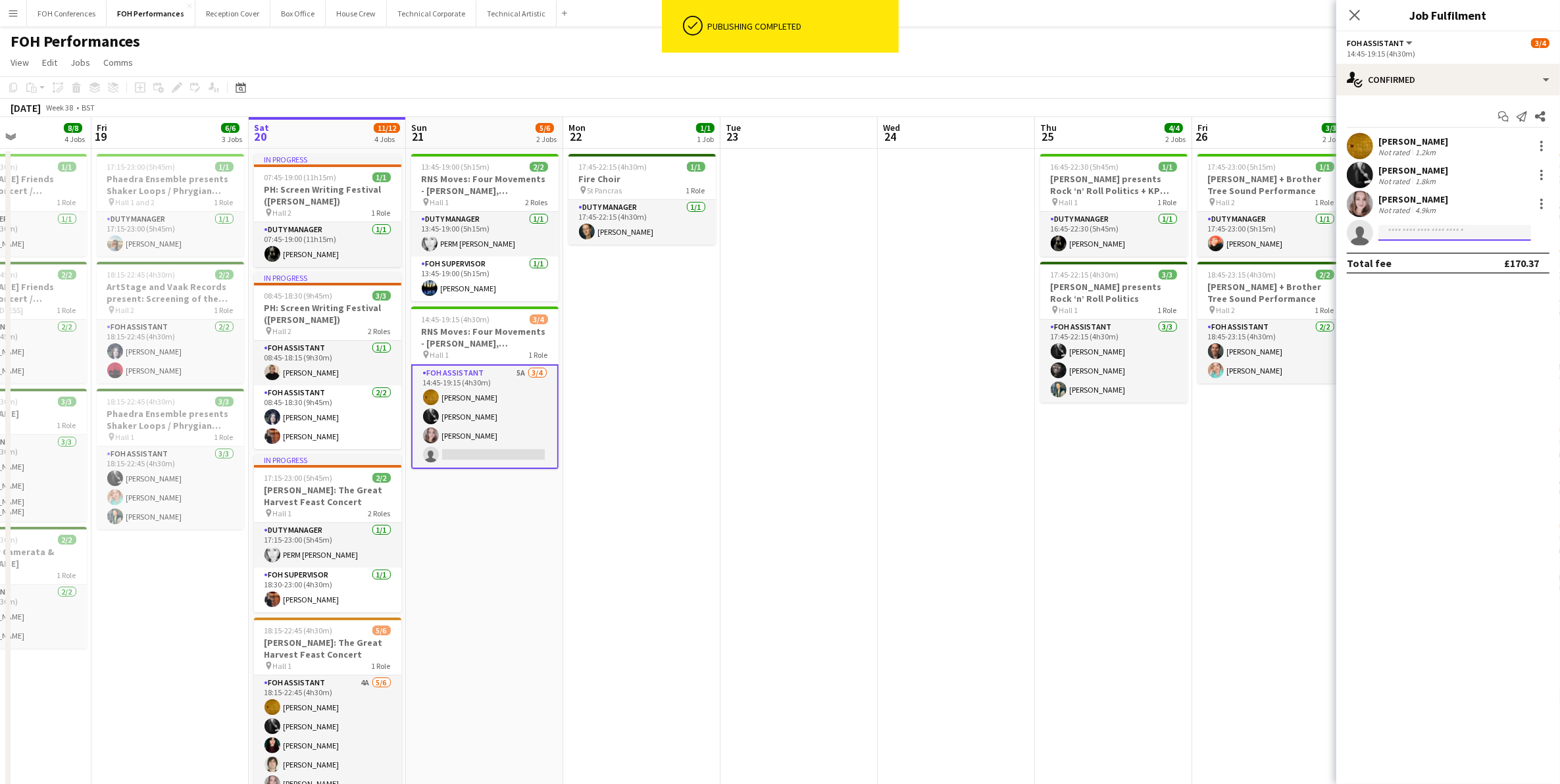
click at [1244, 237] on input at bounding box center [1454, 233] width 153 height 16
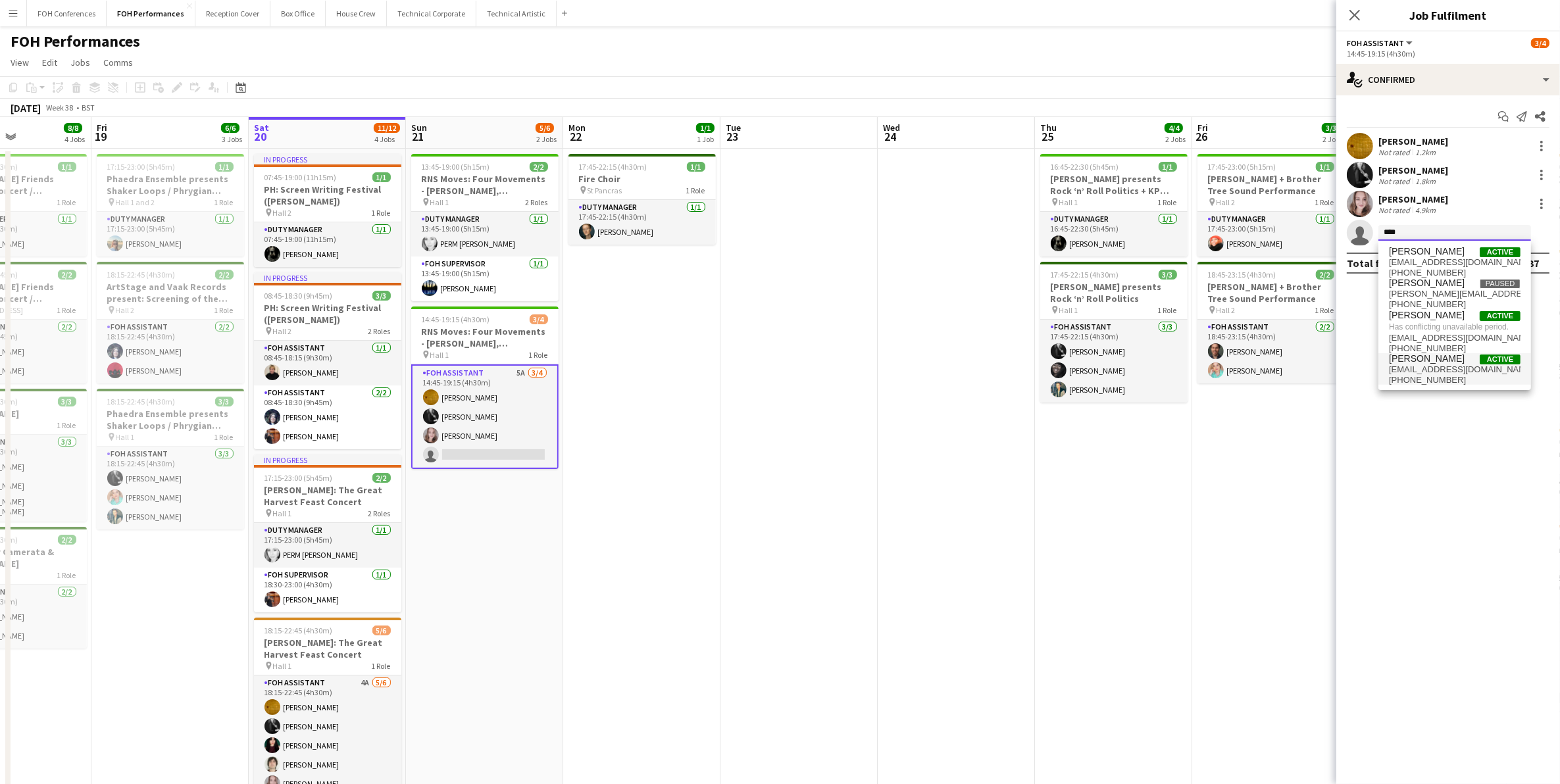
type input "****"
click at [1244, 357] on span "[PERSON_NAME]" at bounding box center [1427, 358] width 76 height 11
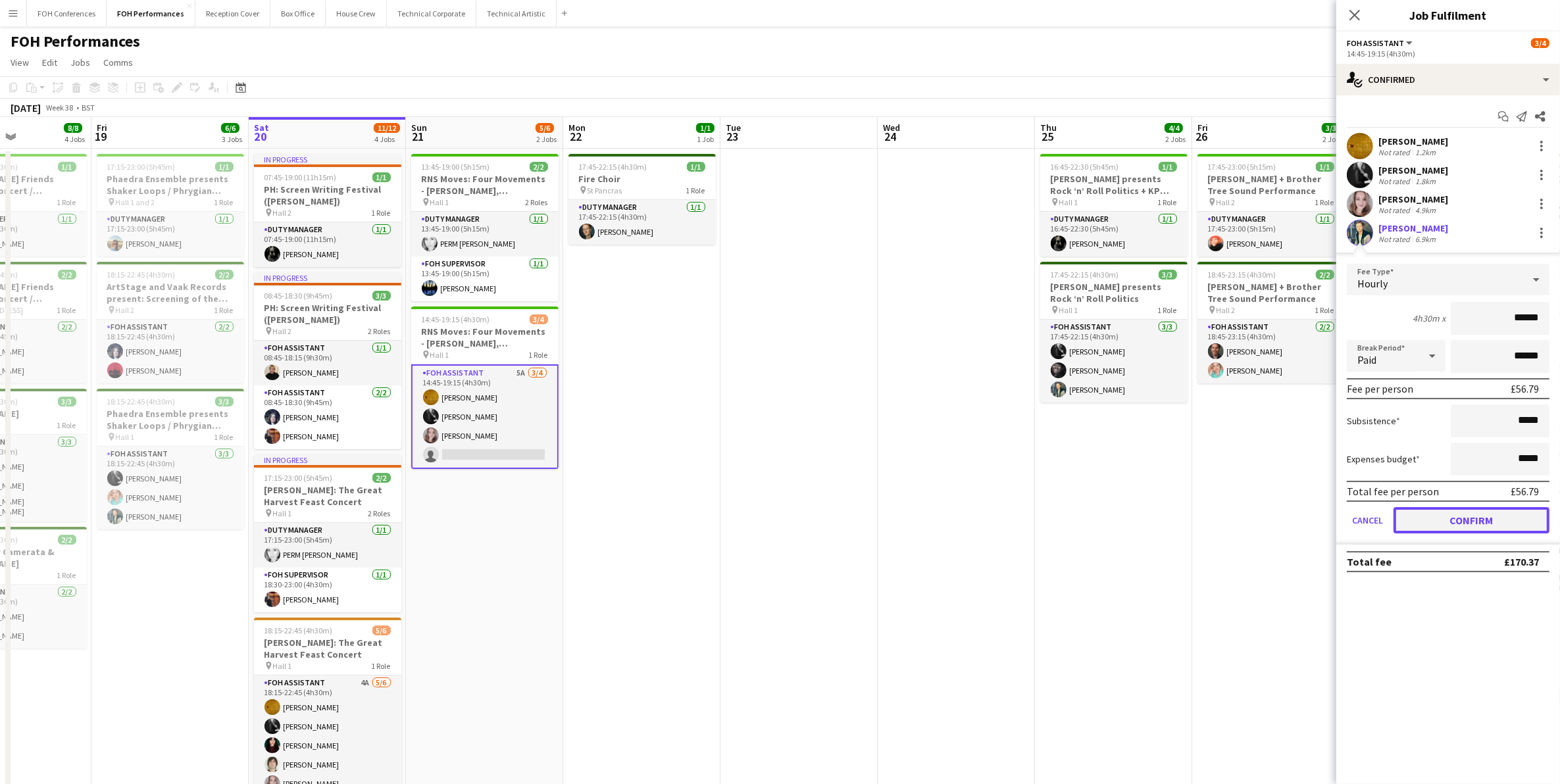
click at [1244, 518] on button "Confirm" at bounding box center [1471, 520] width 156 height 26
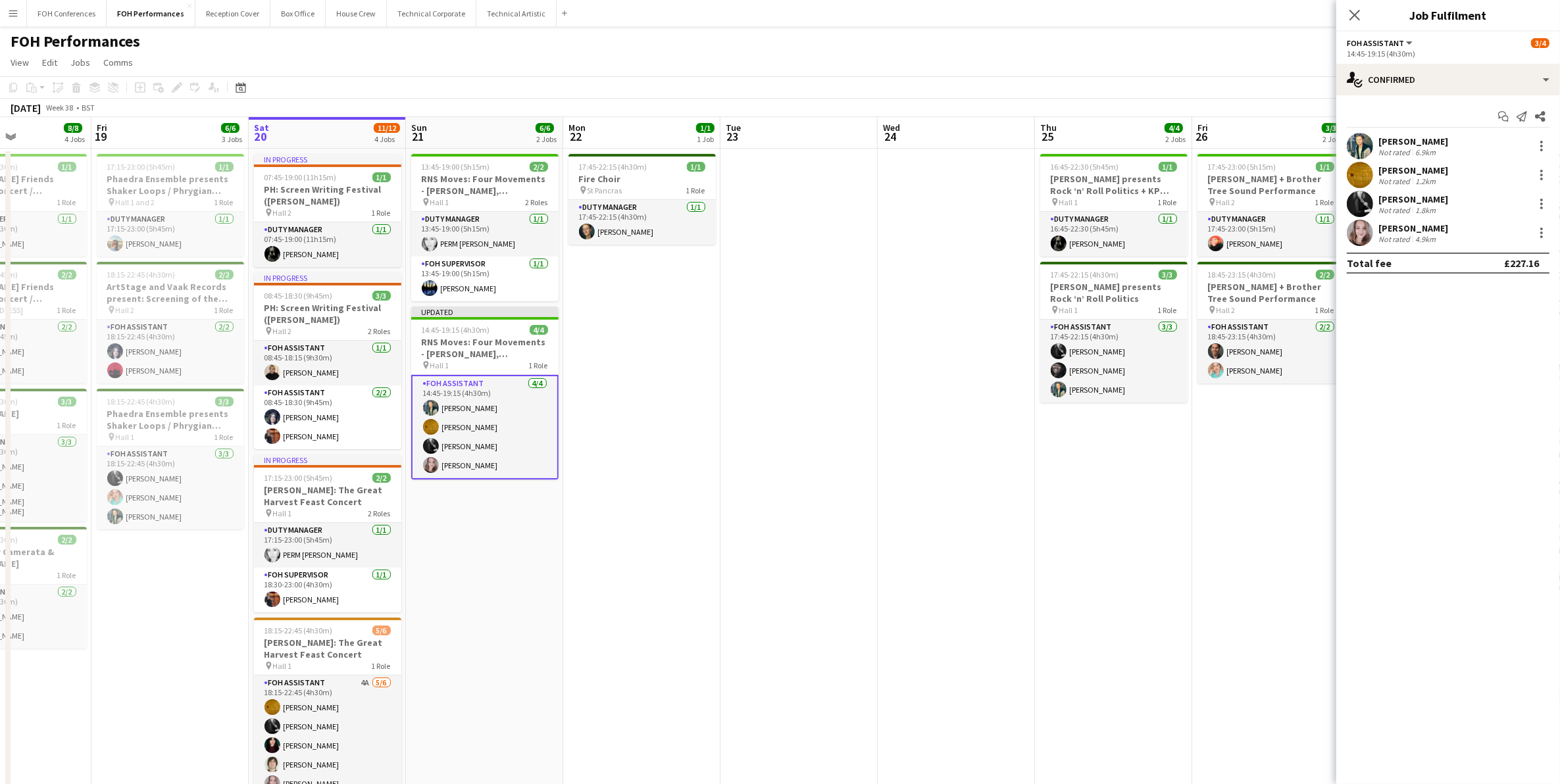
click at [1225, 46] on div "FOH Performances user user" at bounding box center [780, 39] width 1560 height 25
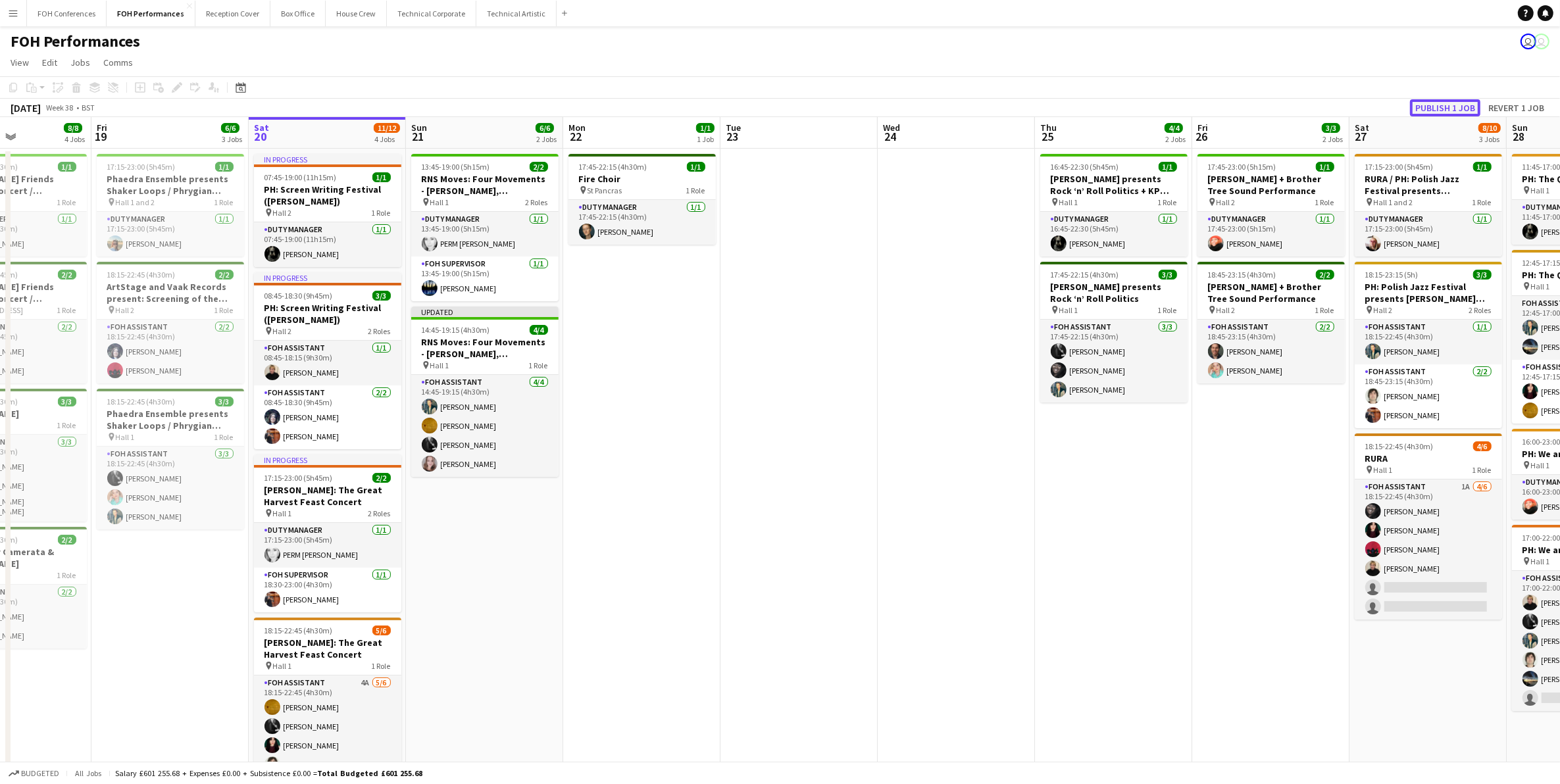
click at [1244, 104] on button "Publish 1 job" at bounding box center [1444, 108] width 71 height 17
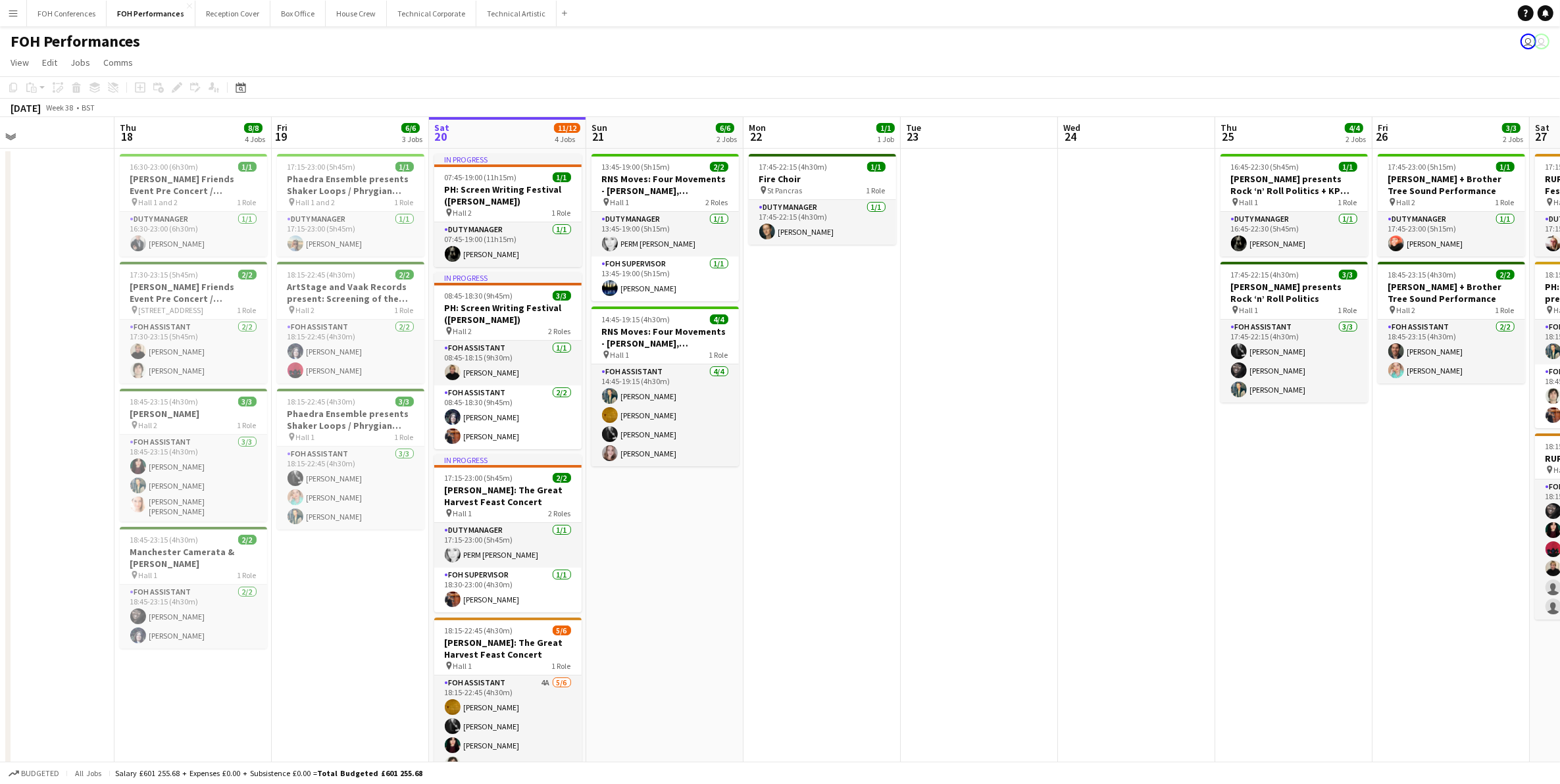
drag, startPoint x: 146, startPoint y: 123, endPoint x: 331, endPoint y: 149, distance: 186.8
click at [334, 152] on app-calendar-viewport "Mon 15 7/7 4 Jobs Tue 16 Wed 17 Thu 18 8/8 4 Jobs Fri 19 6/6 3 Jobs Sat 20 11/1…" at bounding box center [780, 479] width 1560 height 724
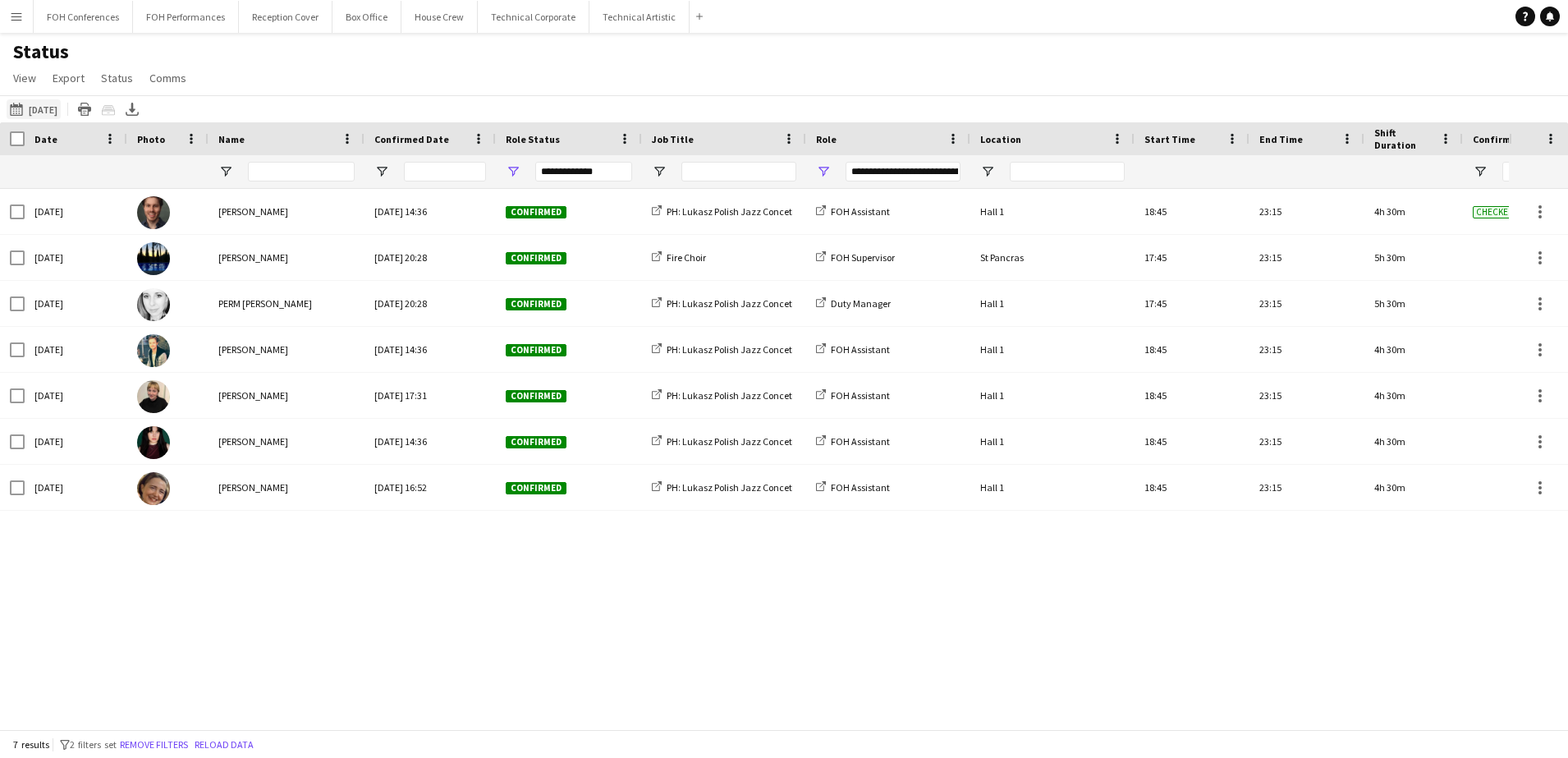
click at [47, 109] on button "[DATE] to [DATE] [DATE]" at bounding box center [34, 109] width 54 height 19
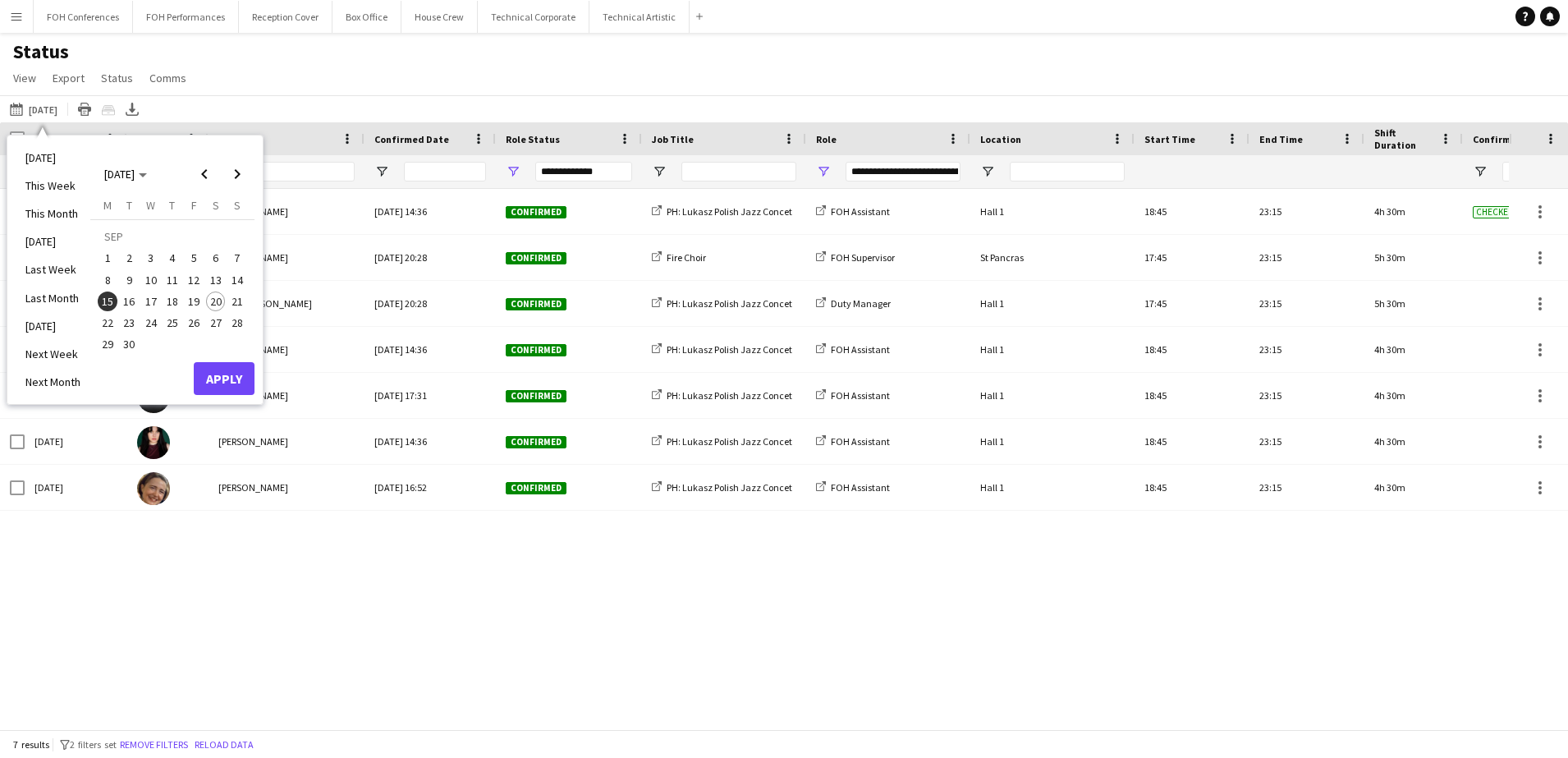
click at [130, 310] on span "16" at bounding box center [130, 301] width 19 height 19
click at [206, 370] on button "Apply" at bounding box center [224, 379] width 61 height 33
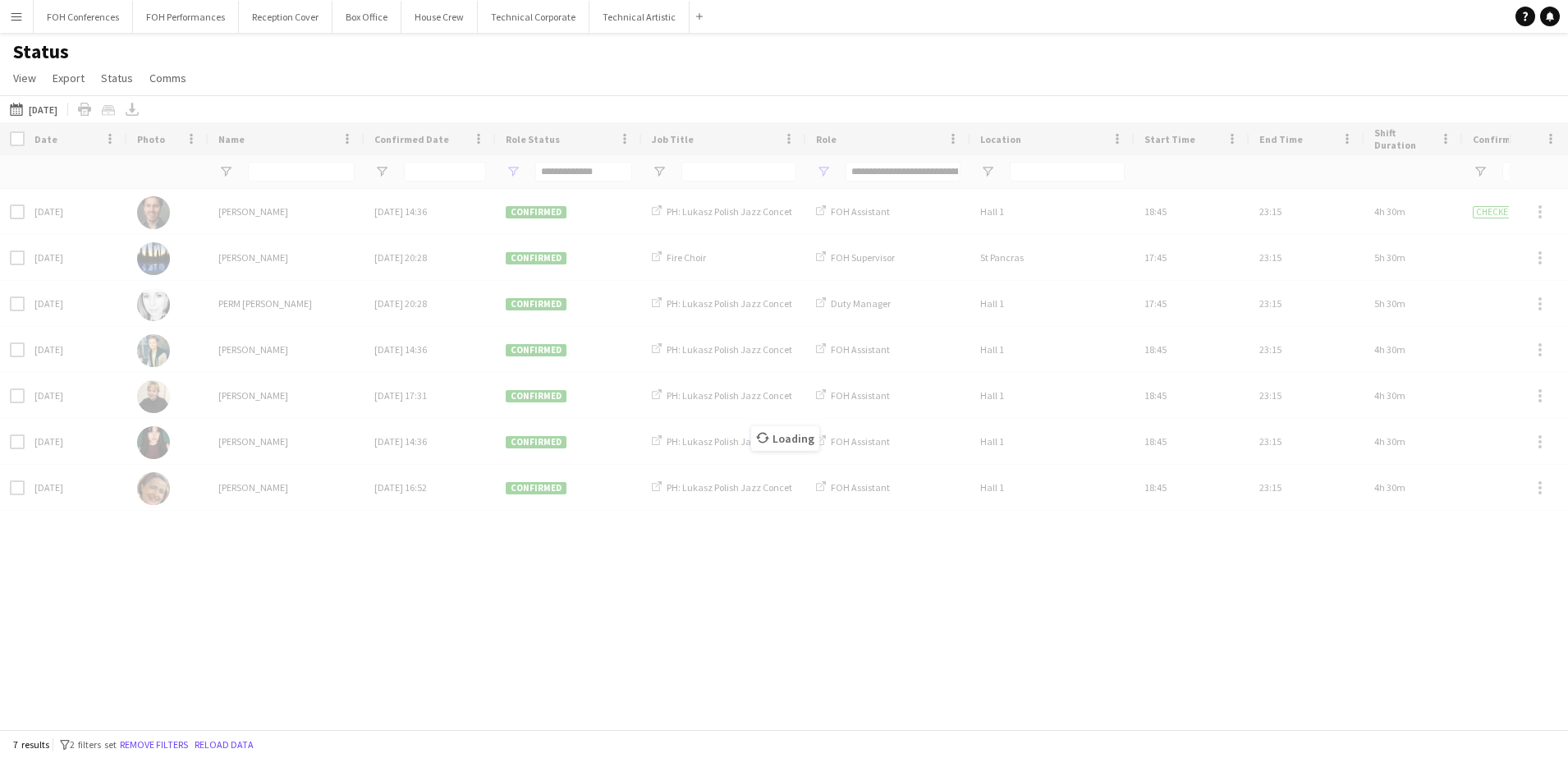
type input "***"
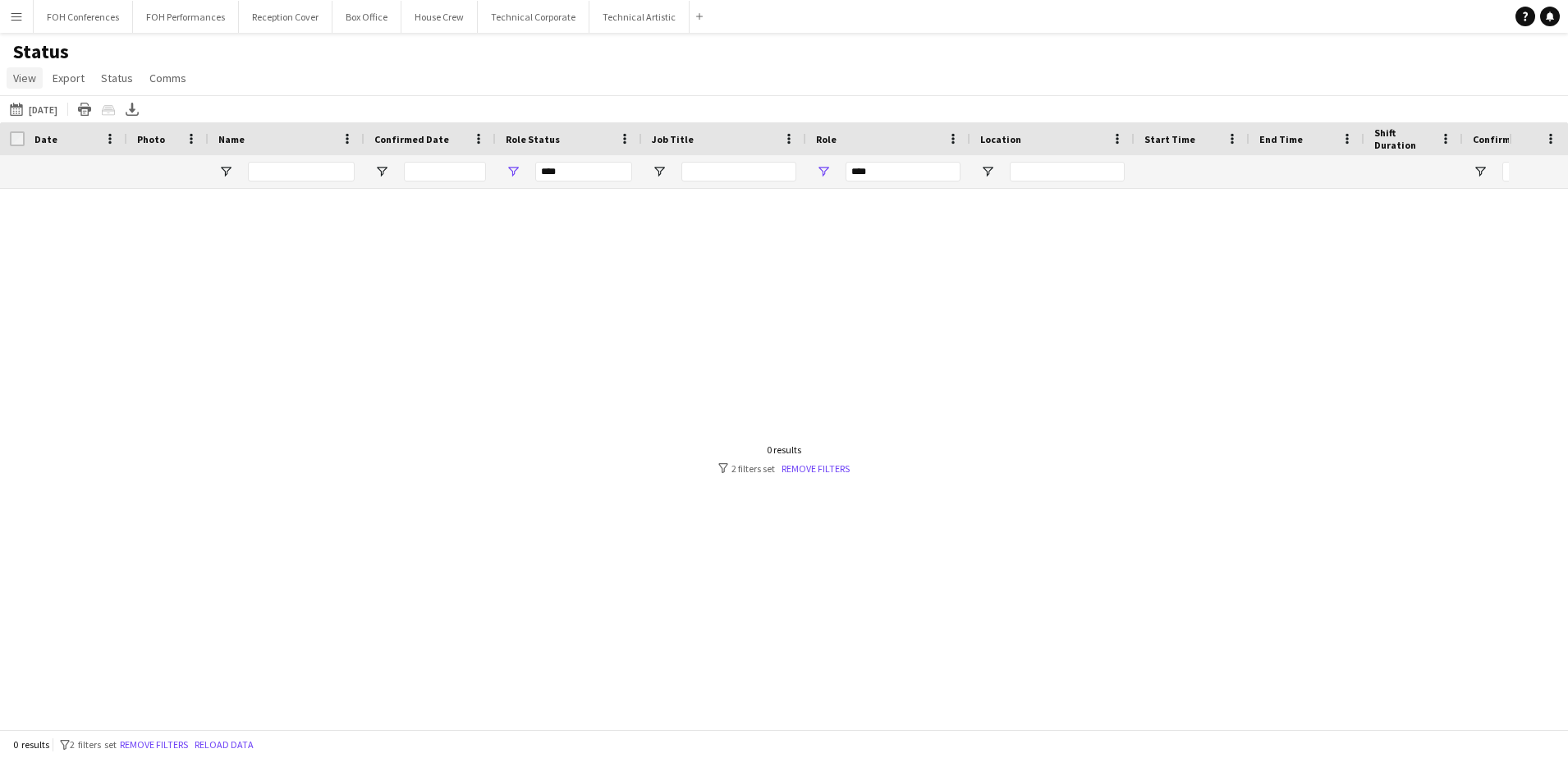
click at [25, 83] on span "View" at bounding box center [25, 77] width 23 height 15
click at [60, 192] on span "Customise filters" at bounding box center [62, 197] width 84 height 15
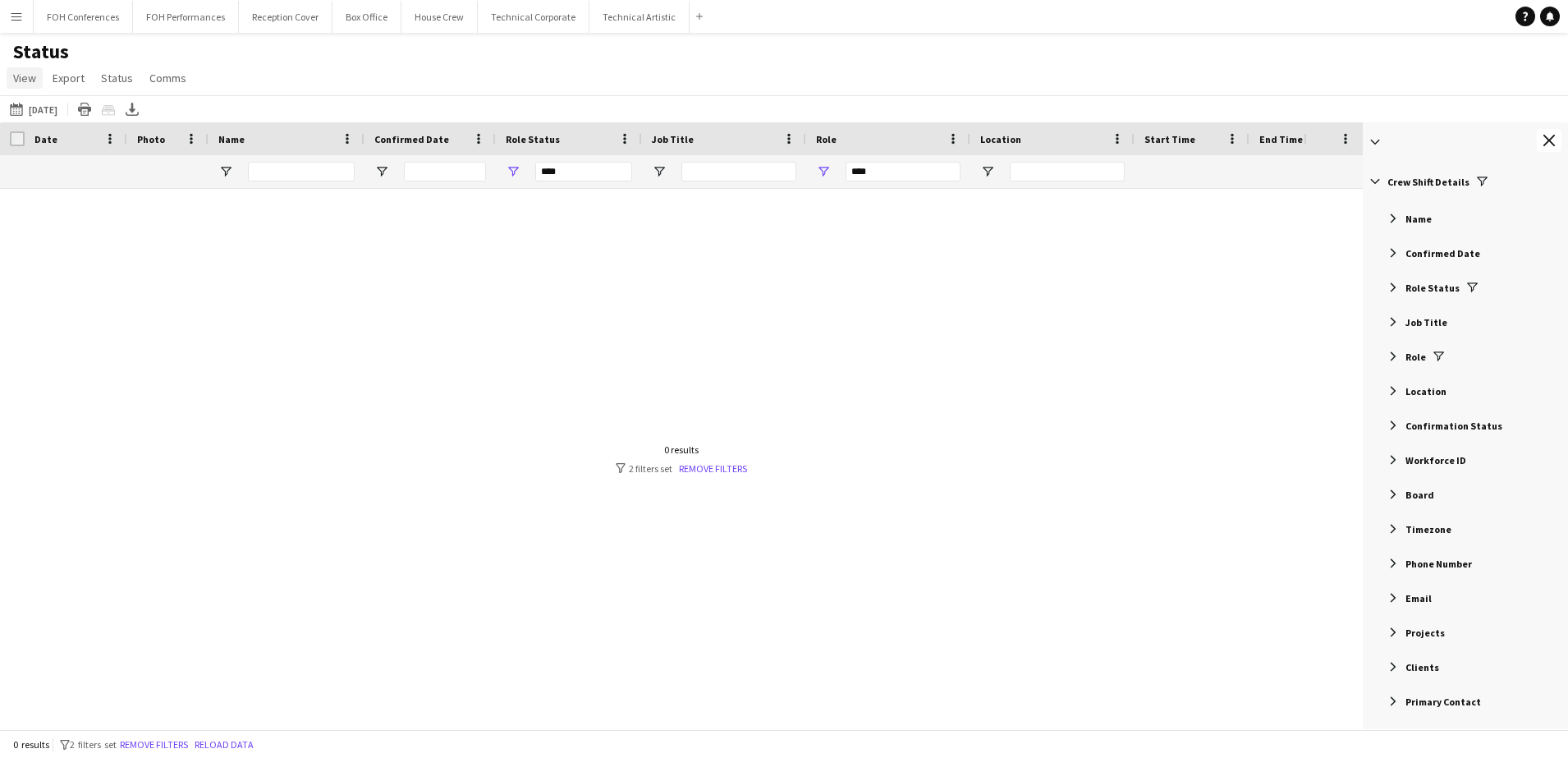
click at [25, 84] on span "View" at bounding box center [25, 77] width 23 height 15
click at [281, 55] on div "Status View Views Default view Call Sheets GB View Weekly Staffing Report ZD TE…" at bounding box center [784, 68] width 1568 height 56
click at [19, 79] on span "View" at bounding box center [25, 77] width 23 height 15
click at [50, 200] on span "Customise filters" at bounding box center [62, 197] width 84 height 15
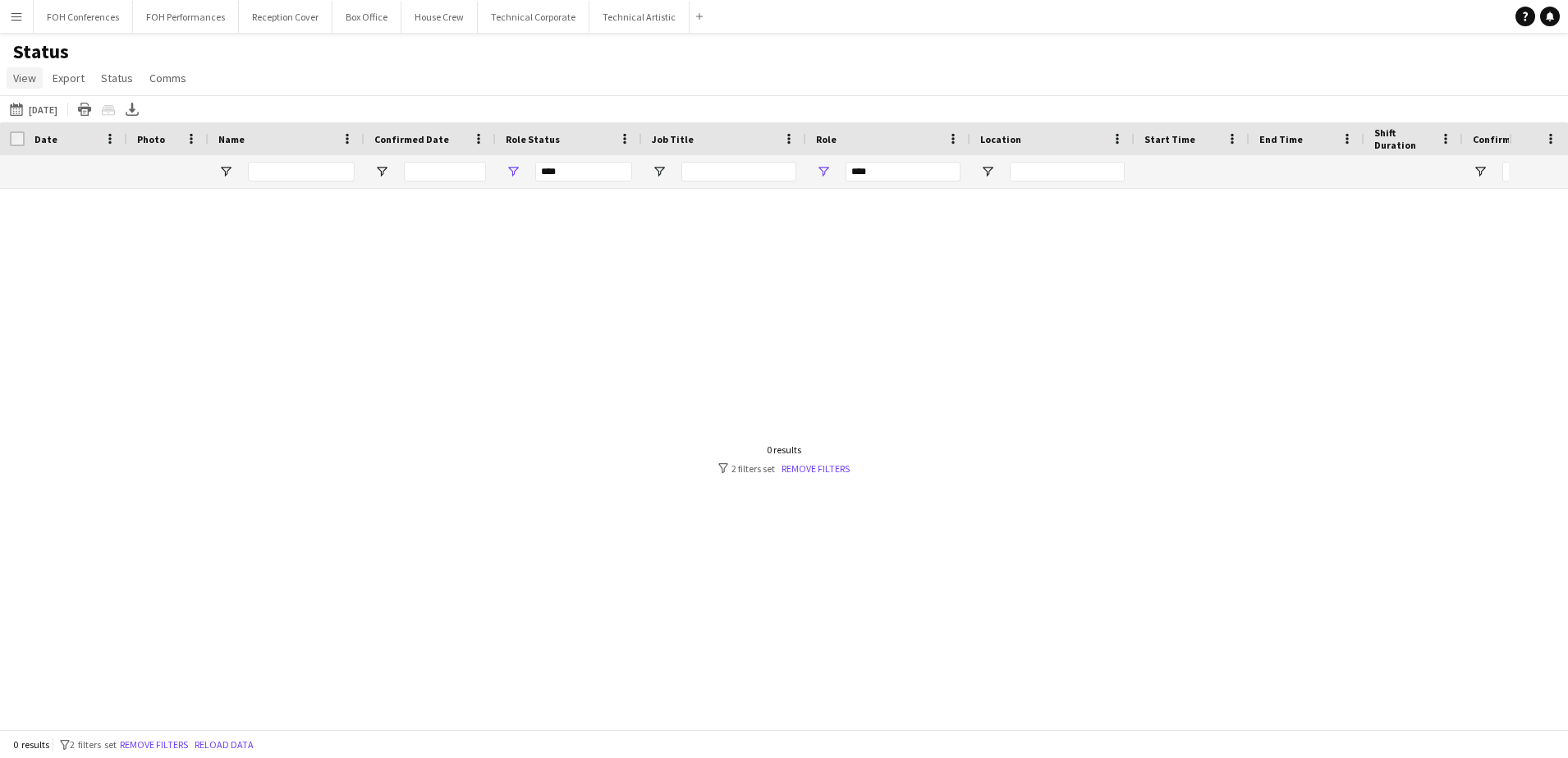
click at [24, 73] on span "View" at bounding box center [25, 77] width 23 height 15
click at [42, 209] on link "Customise filters" at bounding box center [65, 197] width 115 height 35
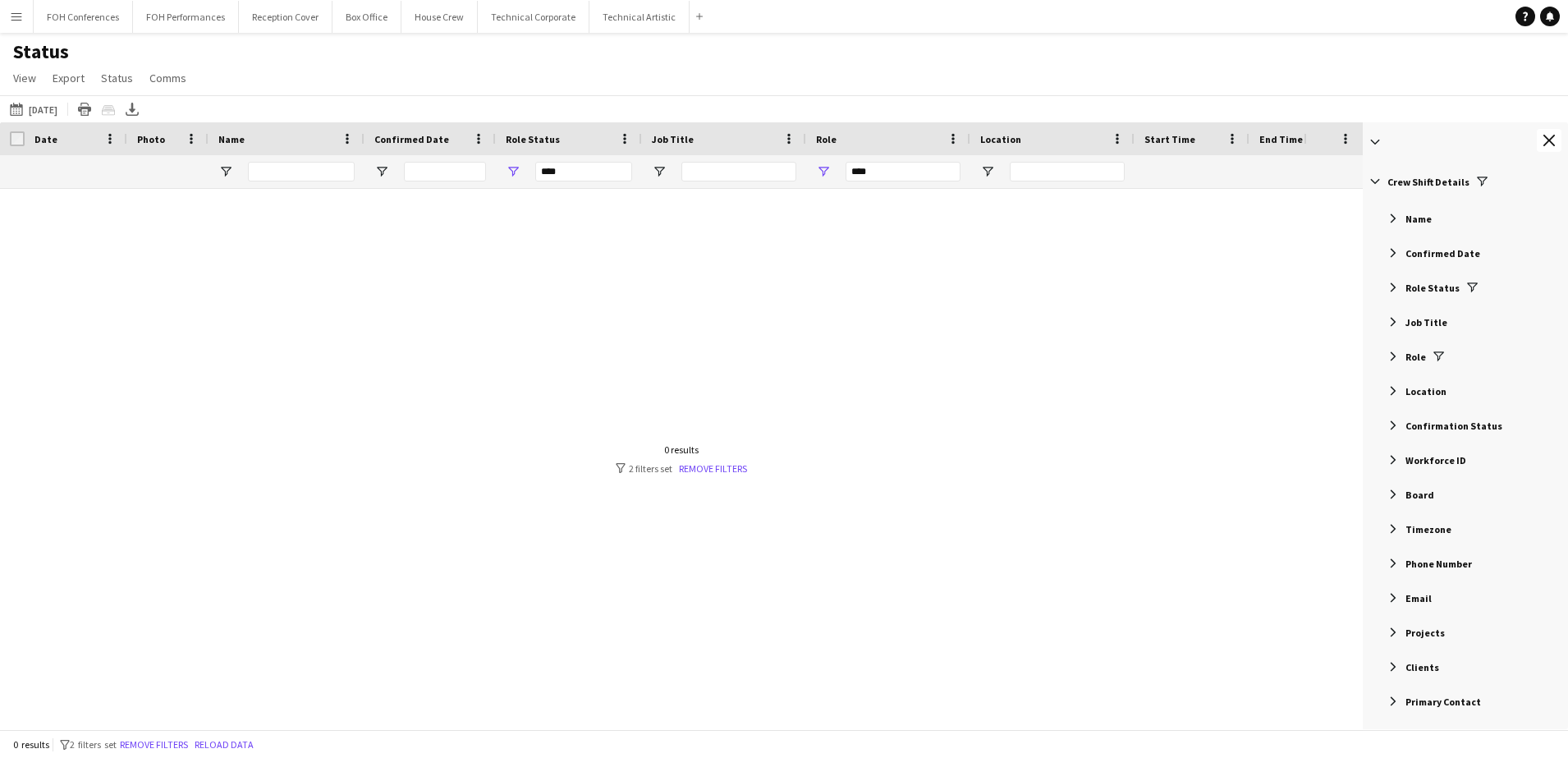
click at [1408, 364] on div "Role" at bounding box center [1467, 356] width 200 height 30
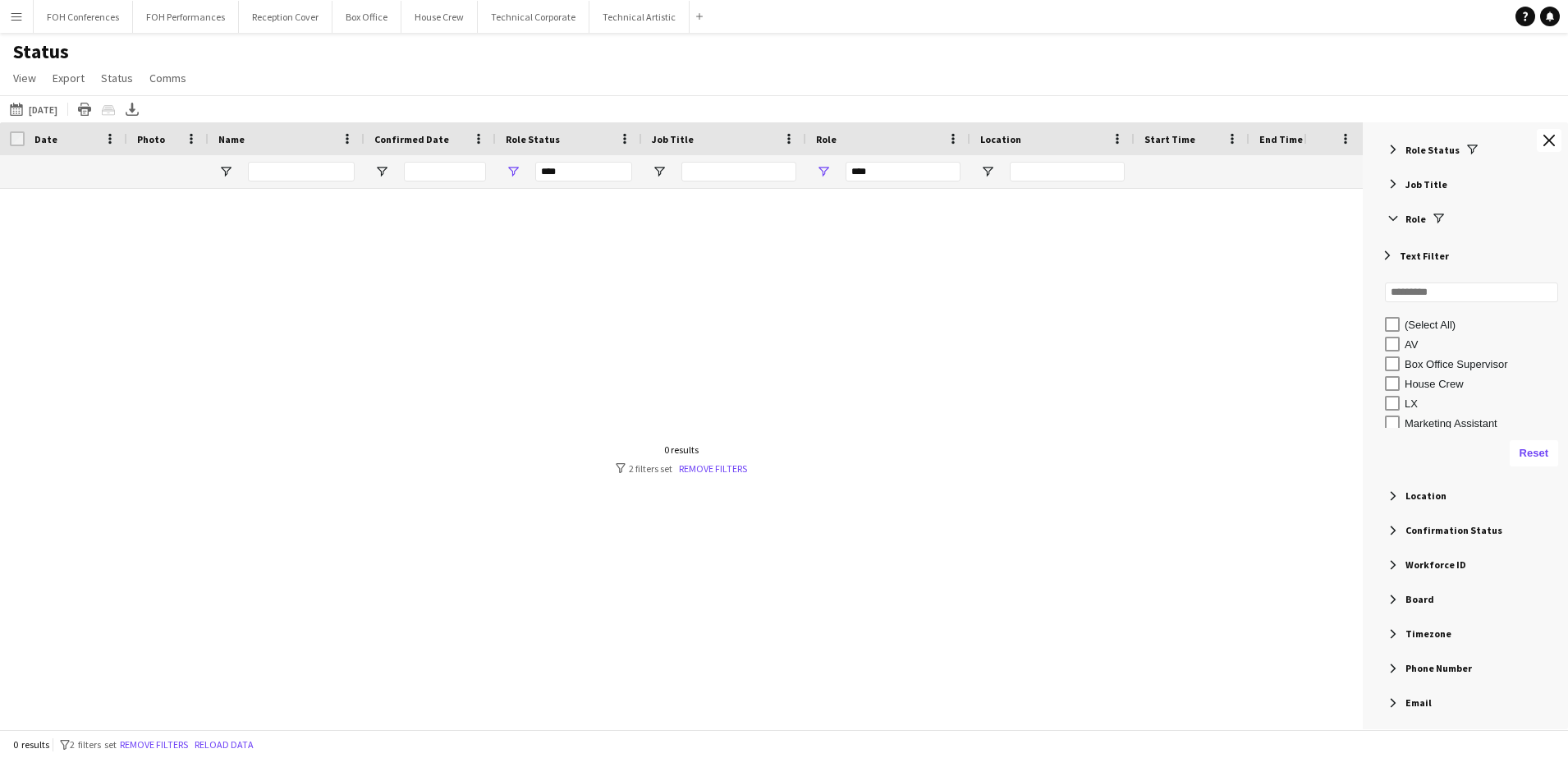
scroll to position [103, 0]
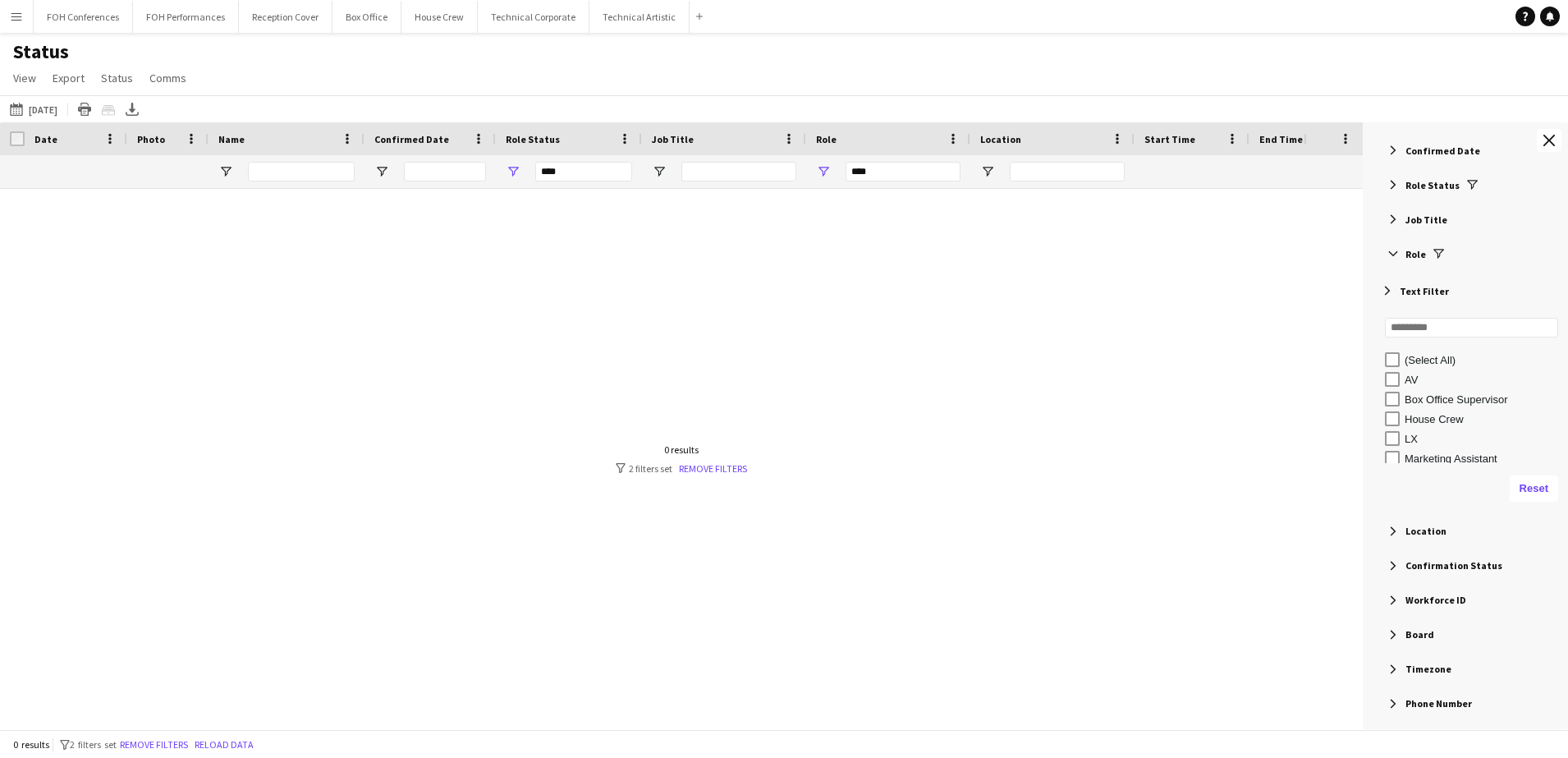
click at [1399, 219] on span "Filter List 60 Filters" at bounding box center [1392, 219] width 15 height 15
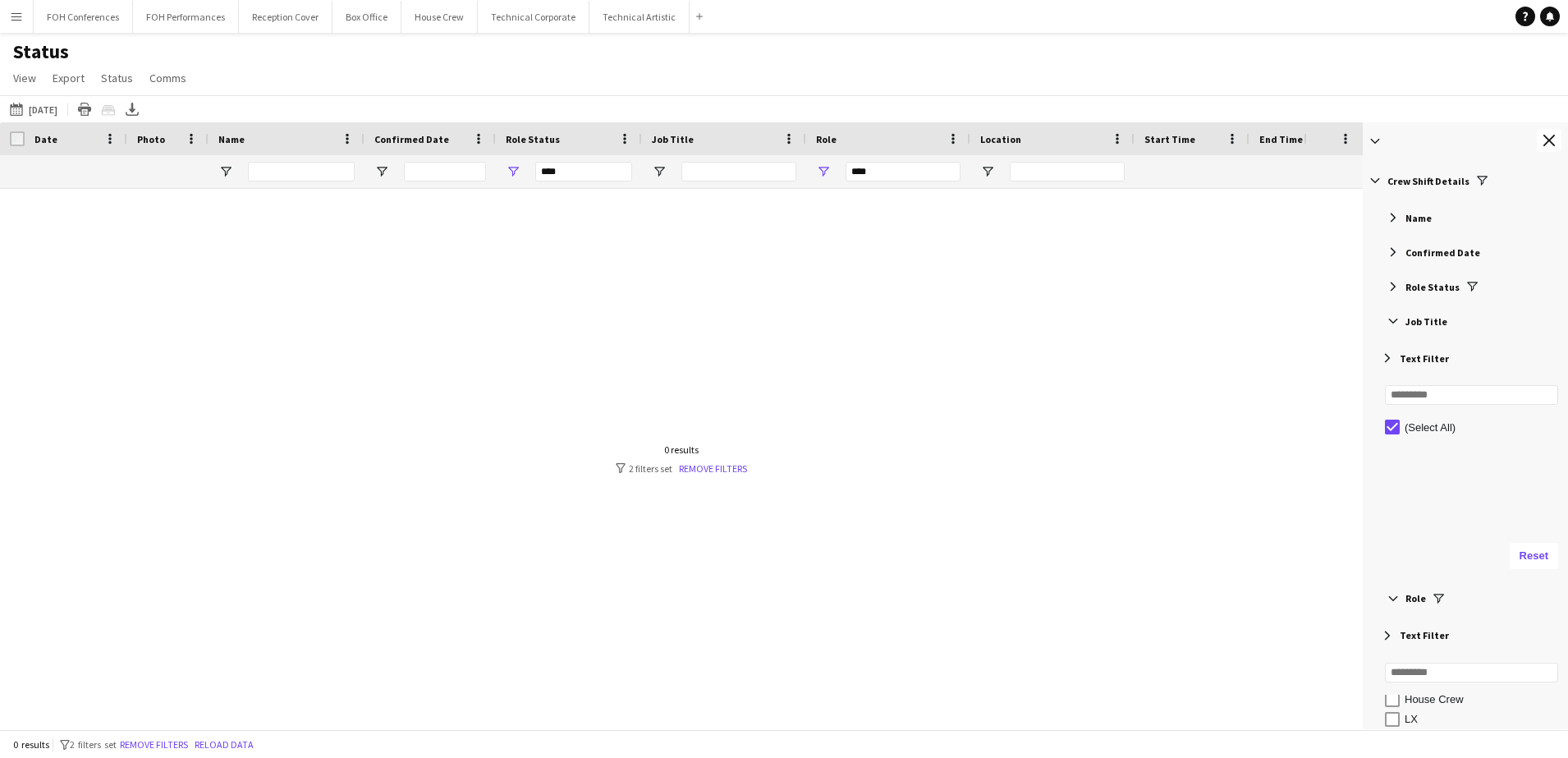
scroll to position [0, 0]
click at [1394, 288] on span "Filter List 60 Filters" at bounding box center [1392, 287] width 15 height 15
click at [1394, 257] on span "Filter List 60 Filters" at bounding box center [1392, 253] width 15 height 15
click at [1389, 223] on span "Filter List 60 Filters" at bounding box center [1392, 218] width 15 height 15
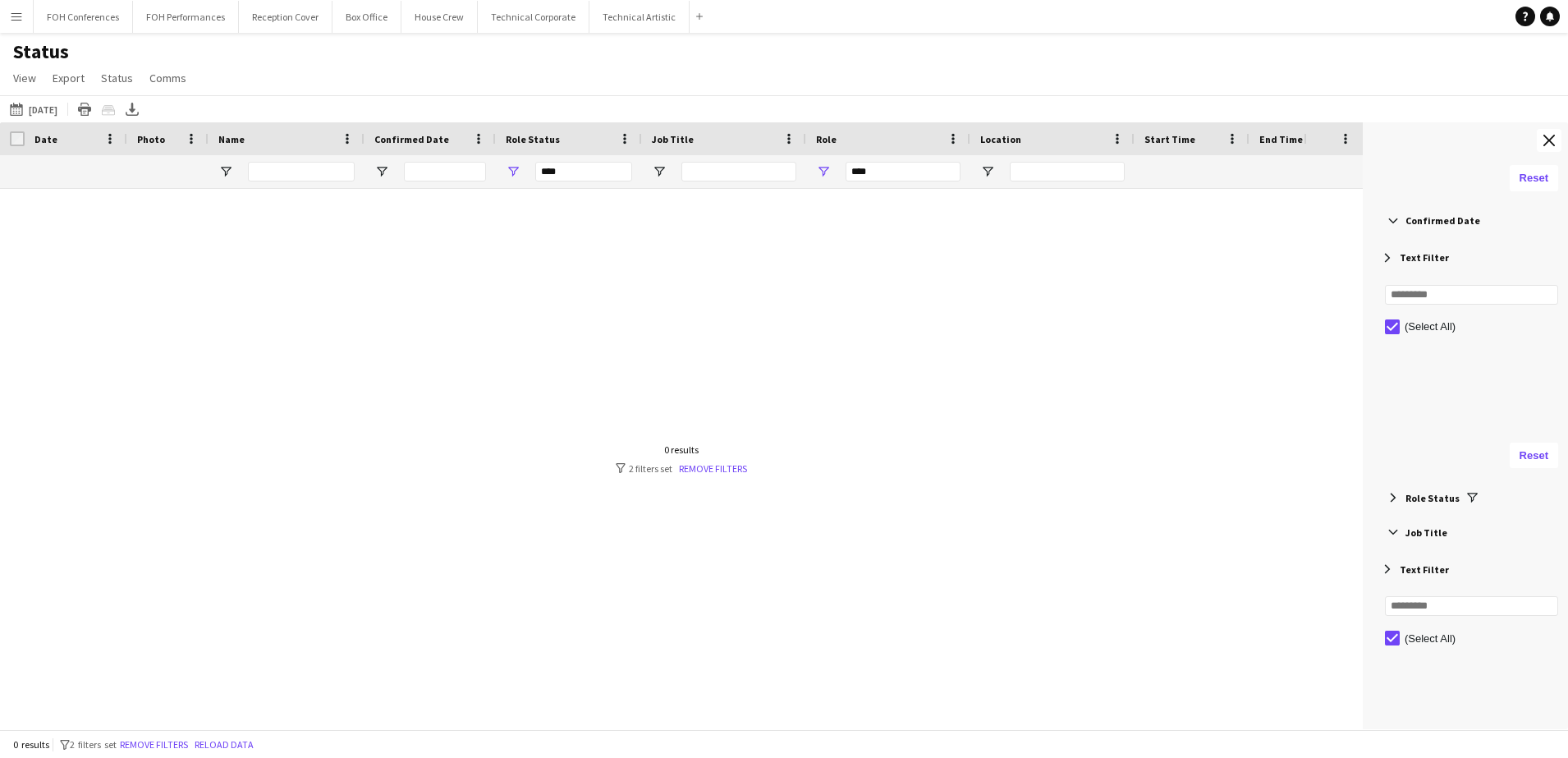
scroll to position [308, 0]
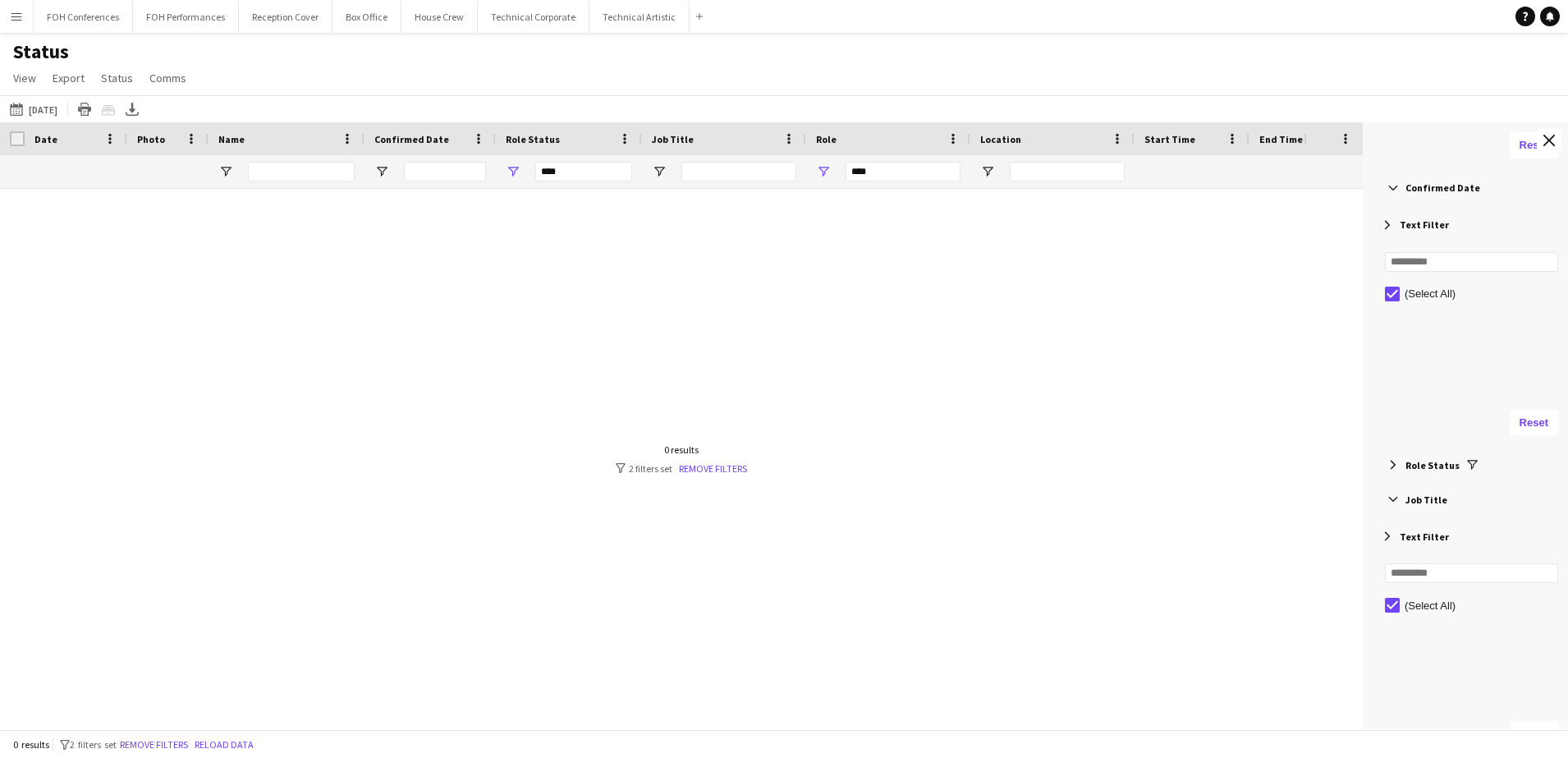
click at [1392, 466] on span "Filter List 60 Filters" at bounding box center [1392, 464] width 15 height 15
click at [1392, 493] on div "Text Filter" at bounding box center [1470, 501] width 193 height 35
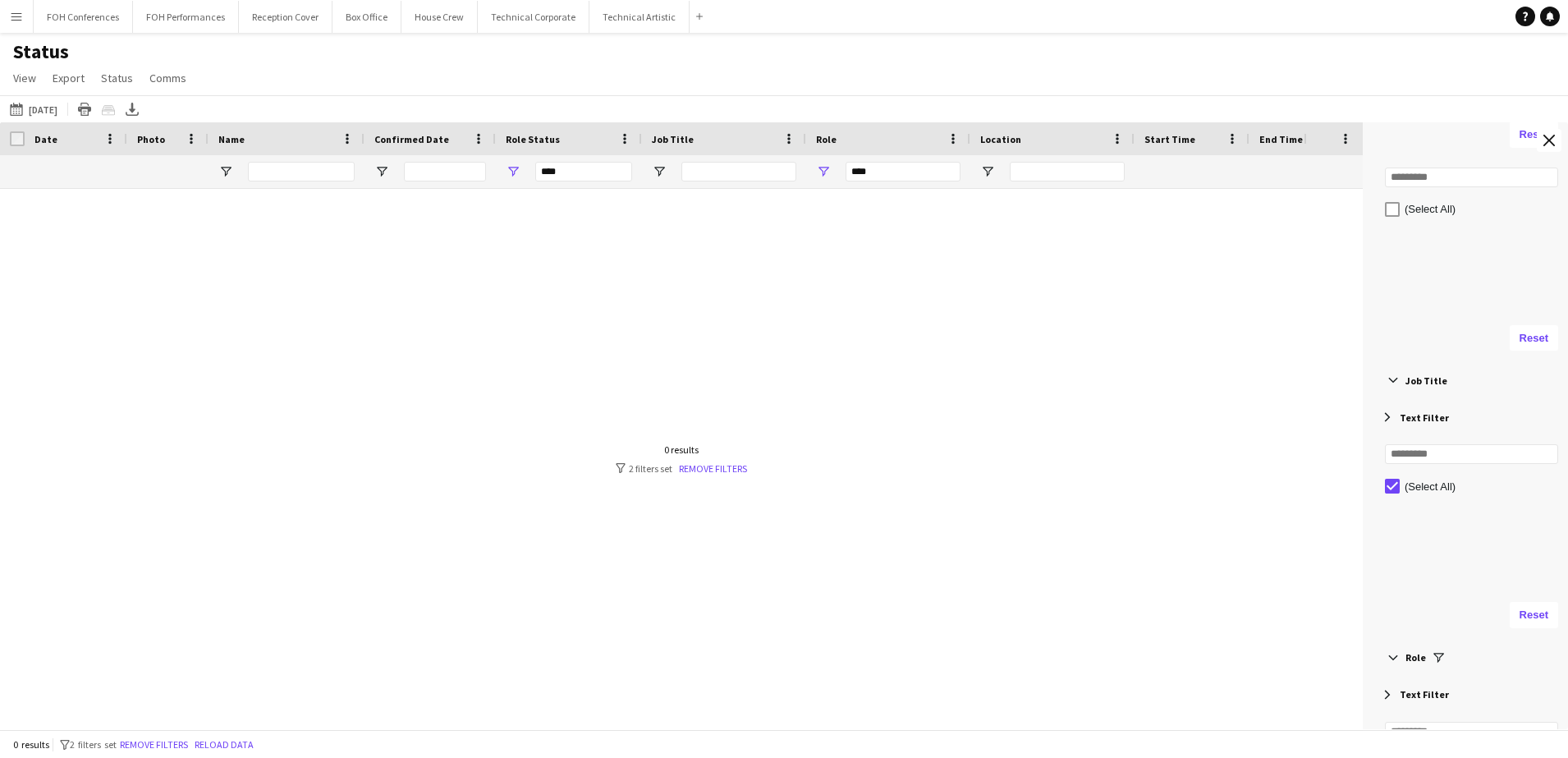
scroll to position [1026, 0]
